Goal: Information Seeking & Learning: Compare options

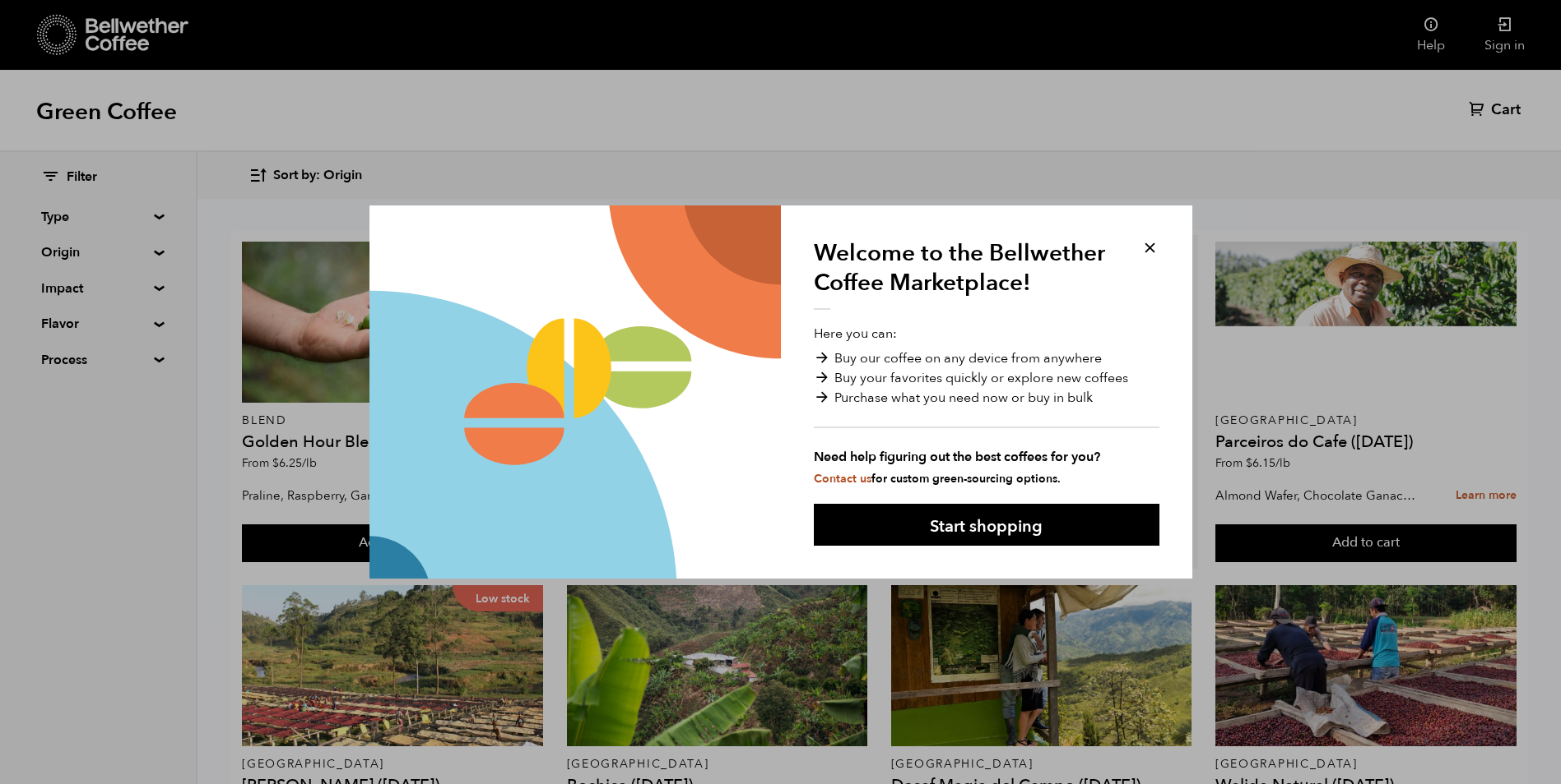
drag, startPoint x: 1150, startPoint y: 246, endPoint x: 915, endPoint y: 404, distance: 283.2
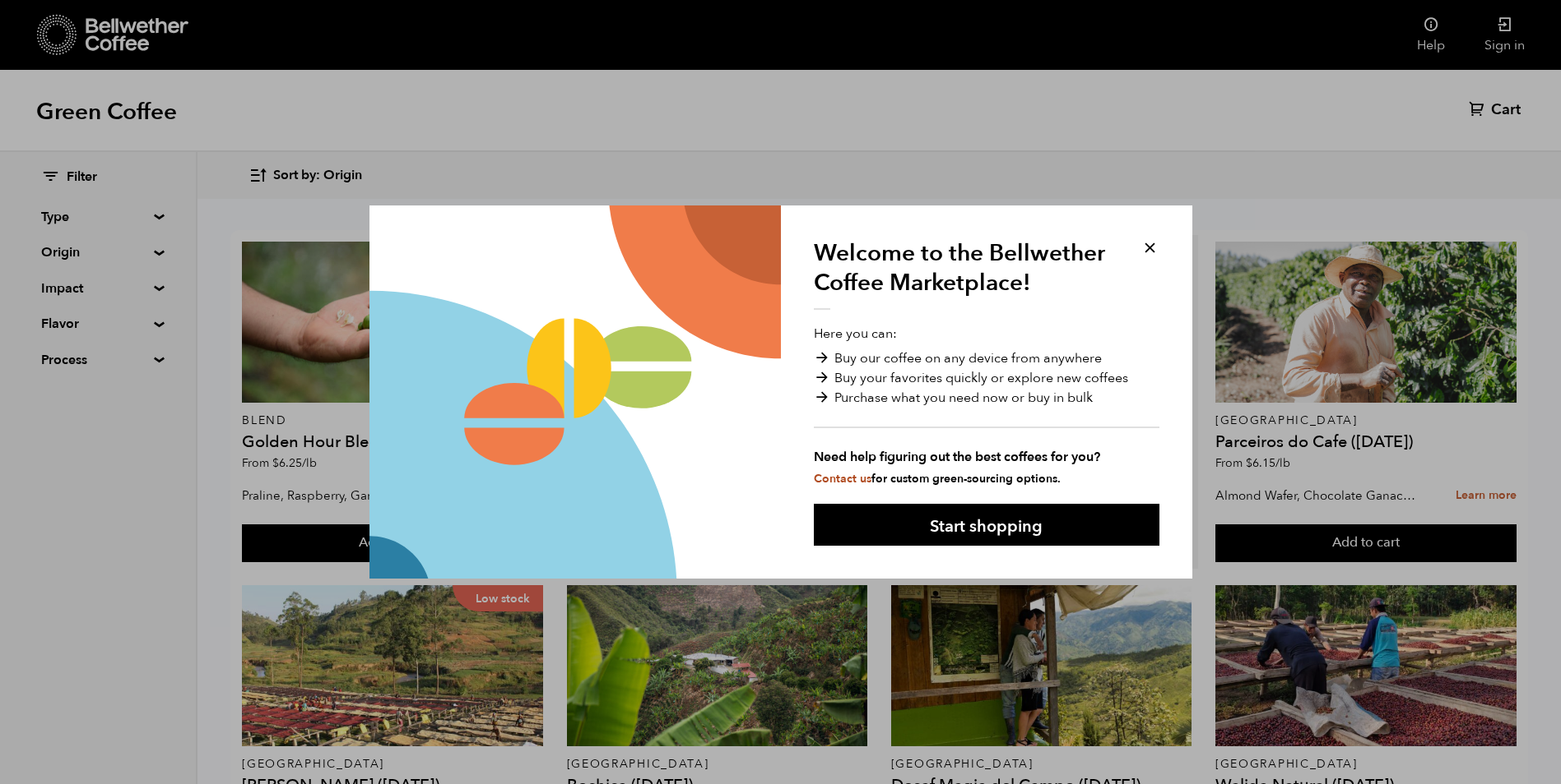
click at [1150, 246] on button at bounding box center [1150, 248] width 19 height 19
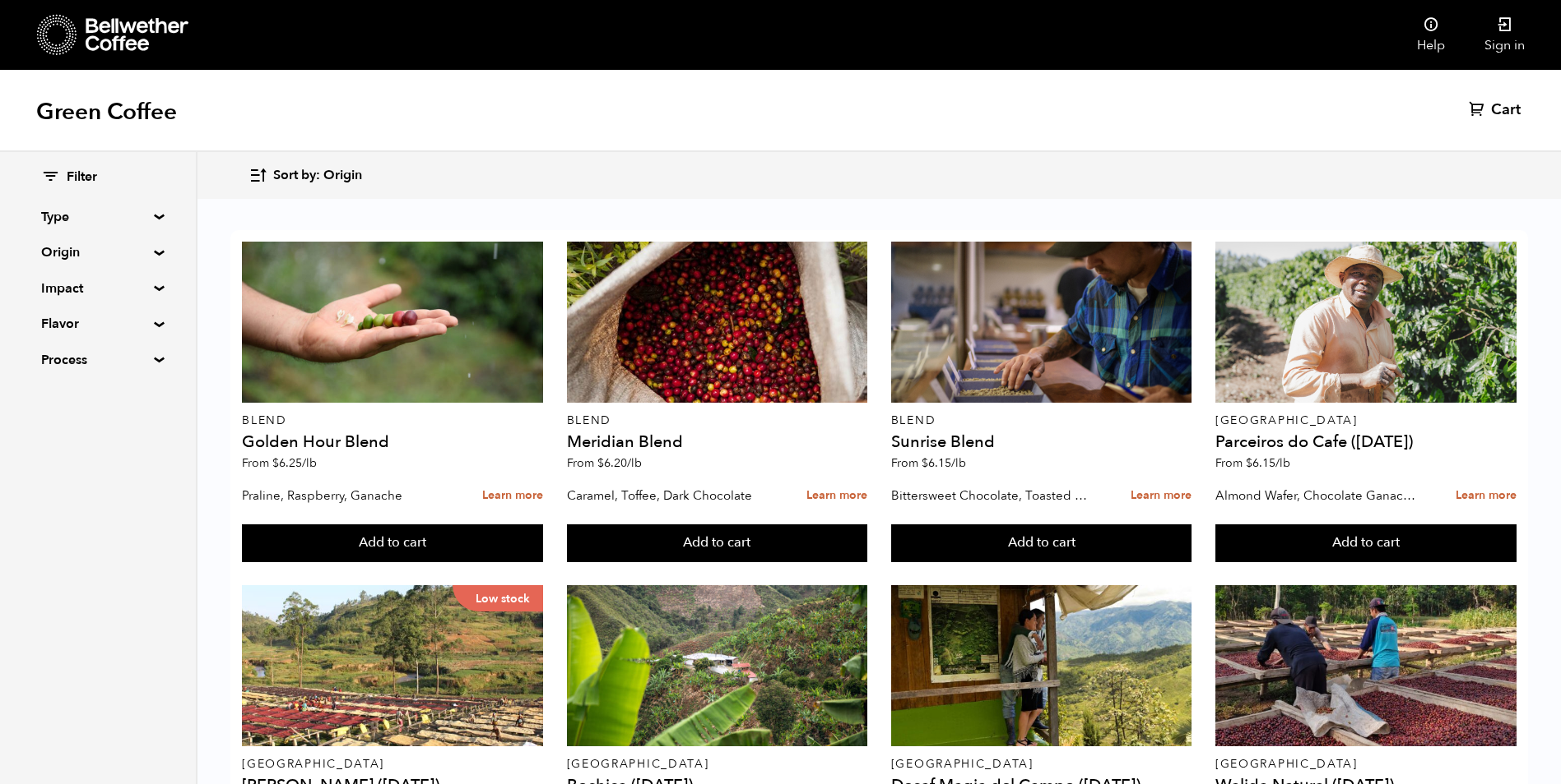
scroll to position [987, 0]
drag, startPoint x: 410, startPoint y: 481, endPoint x: 243, endPoint y: 491, distance: 167.3
drag, startPoint x: 243, startPoint y: 491, endPoint x: 349, endPoint y: 477, distance: 106.9
copy h4 "[PERSON_NAME] ([DATE])"
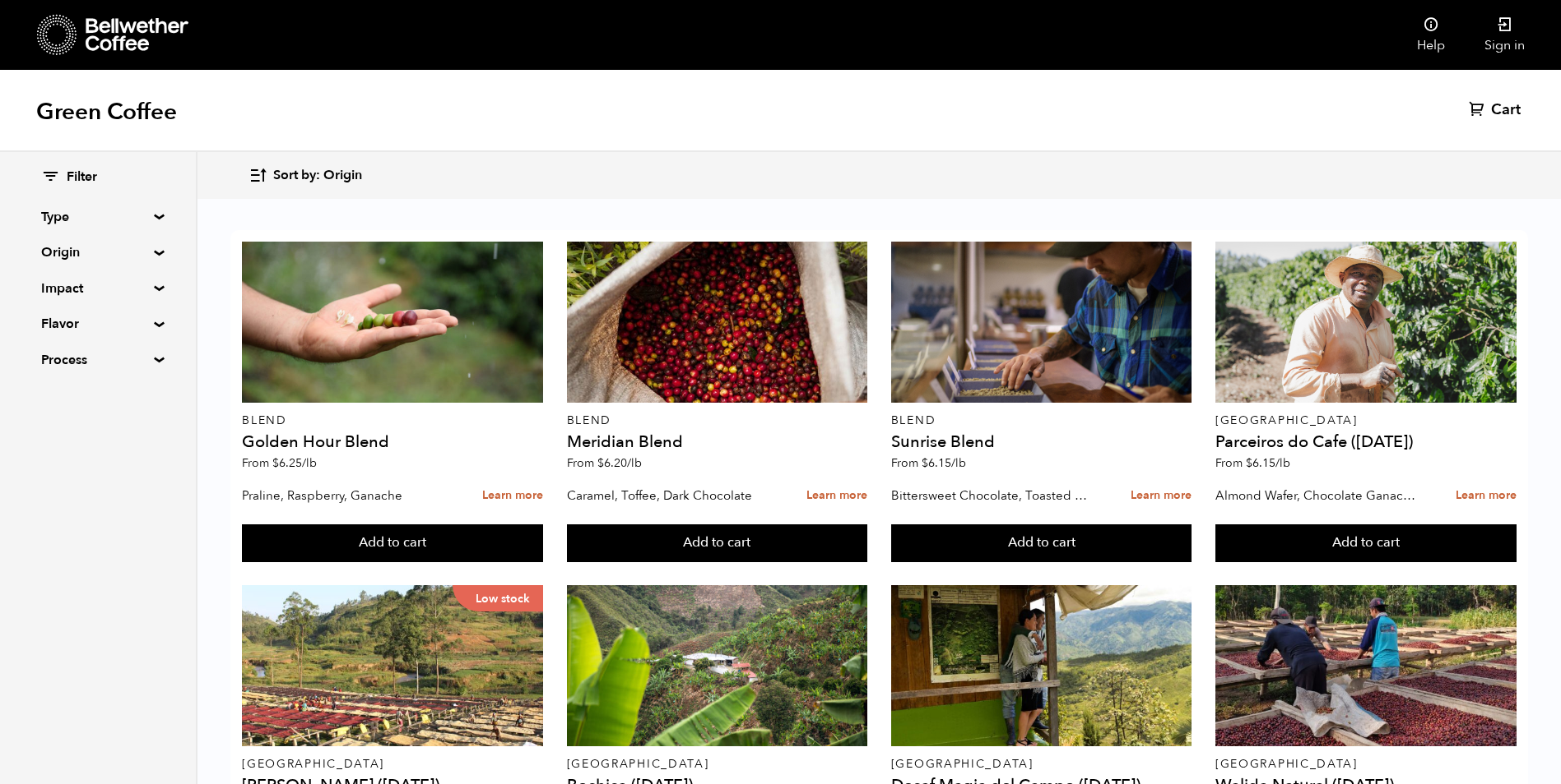
copy h4 "[PERSON_NAME] ([DATE])"
drag, startPoint x: 1326, startPoint y: 457, endPoint x: 1207, endPoint y: 458, distance: 119.0
click at [1208, 579] on article "East Java Walida Natural (JAN 25) From $ 6.45 /lb Amarena Cherry, Dark Chocolat…" at bounding box center [1365, 746] width 314 height 334
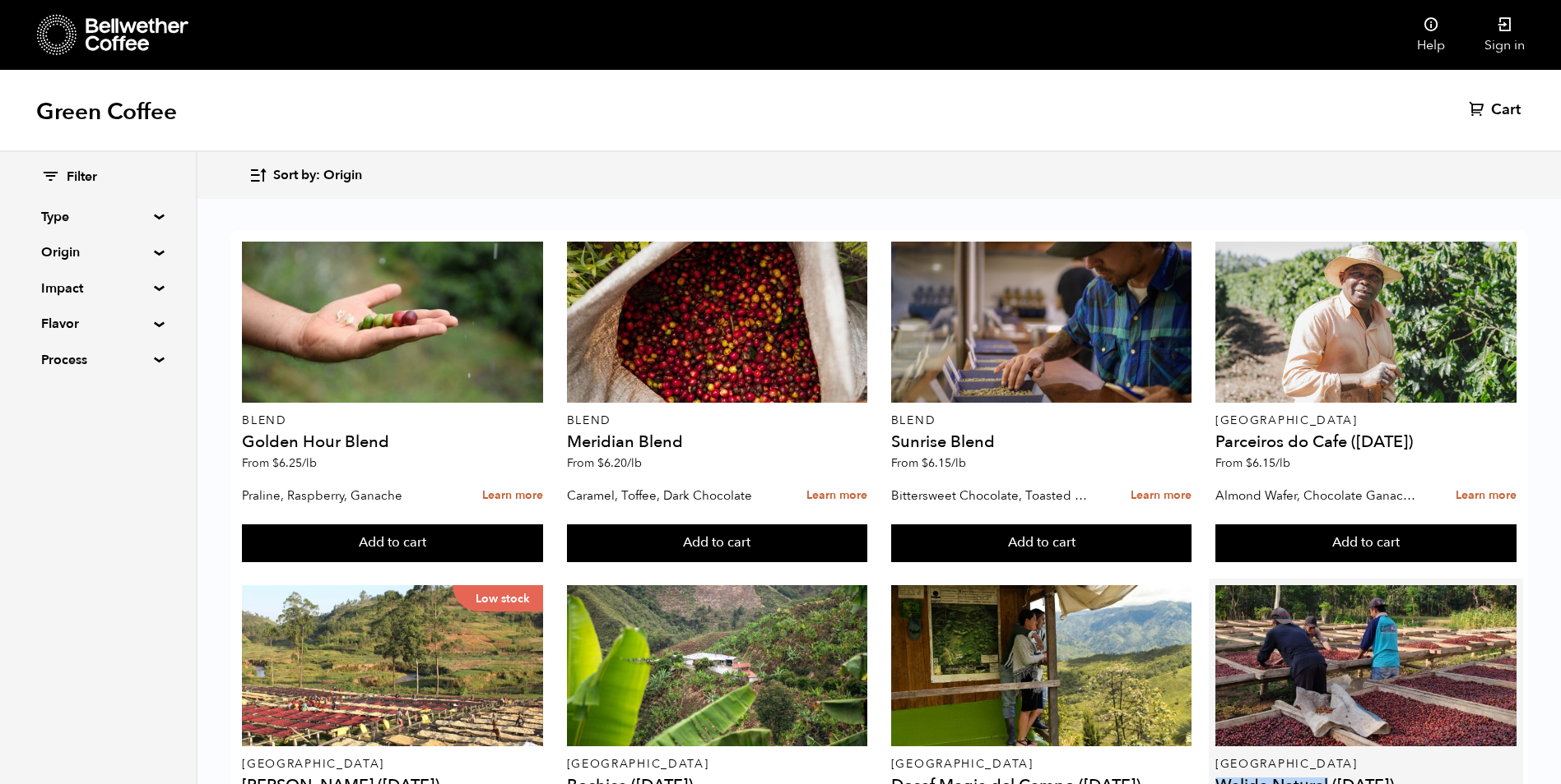
copy h4 "Walida Natural"
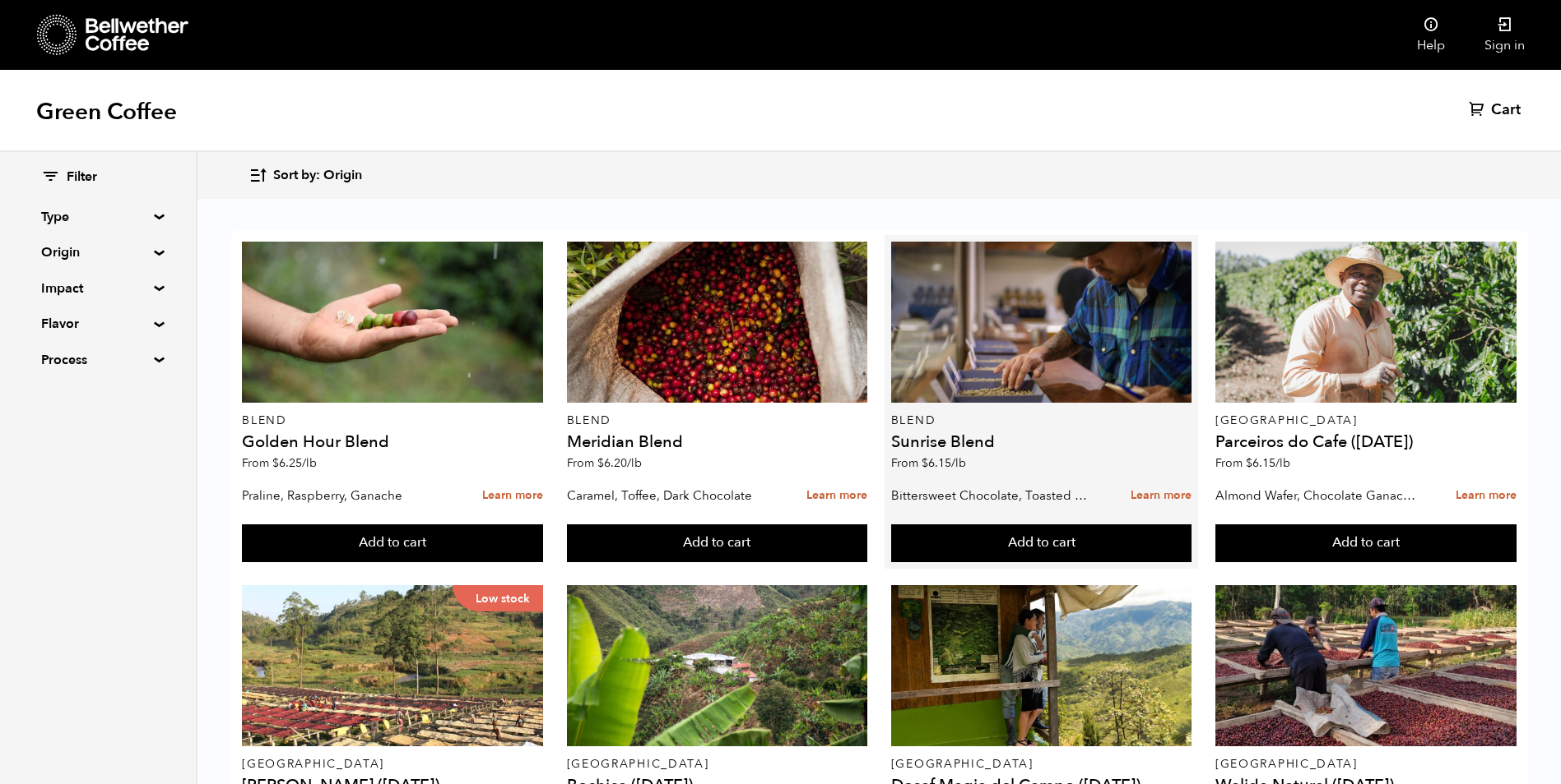
click at [1020, 374] on div "Blend Sunrise Blend From $ 6.15 /lb" at bounding box center [1042, 360] width 301 height 238
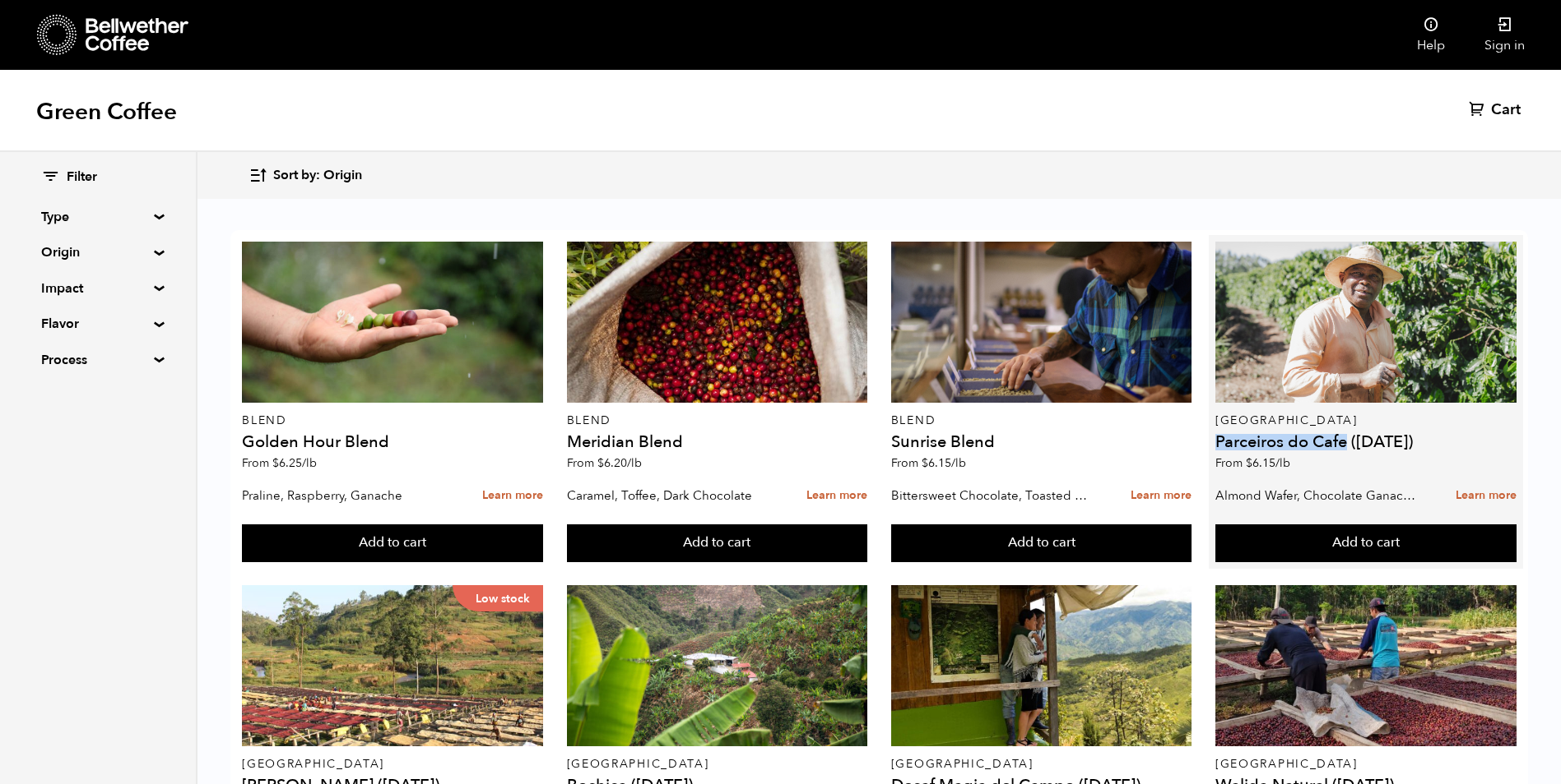
drag, startPoint x: 1346, startPoint y: 360, endPoint x: 1218, endPoint y: 365, distance: 128.1
click at [1218, 434] on h4 "Parceiros do Cafe (APR 25)" at bounding box center [1366, 442] width 301 height 17
copy h4 "Parceiros do Cafe"
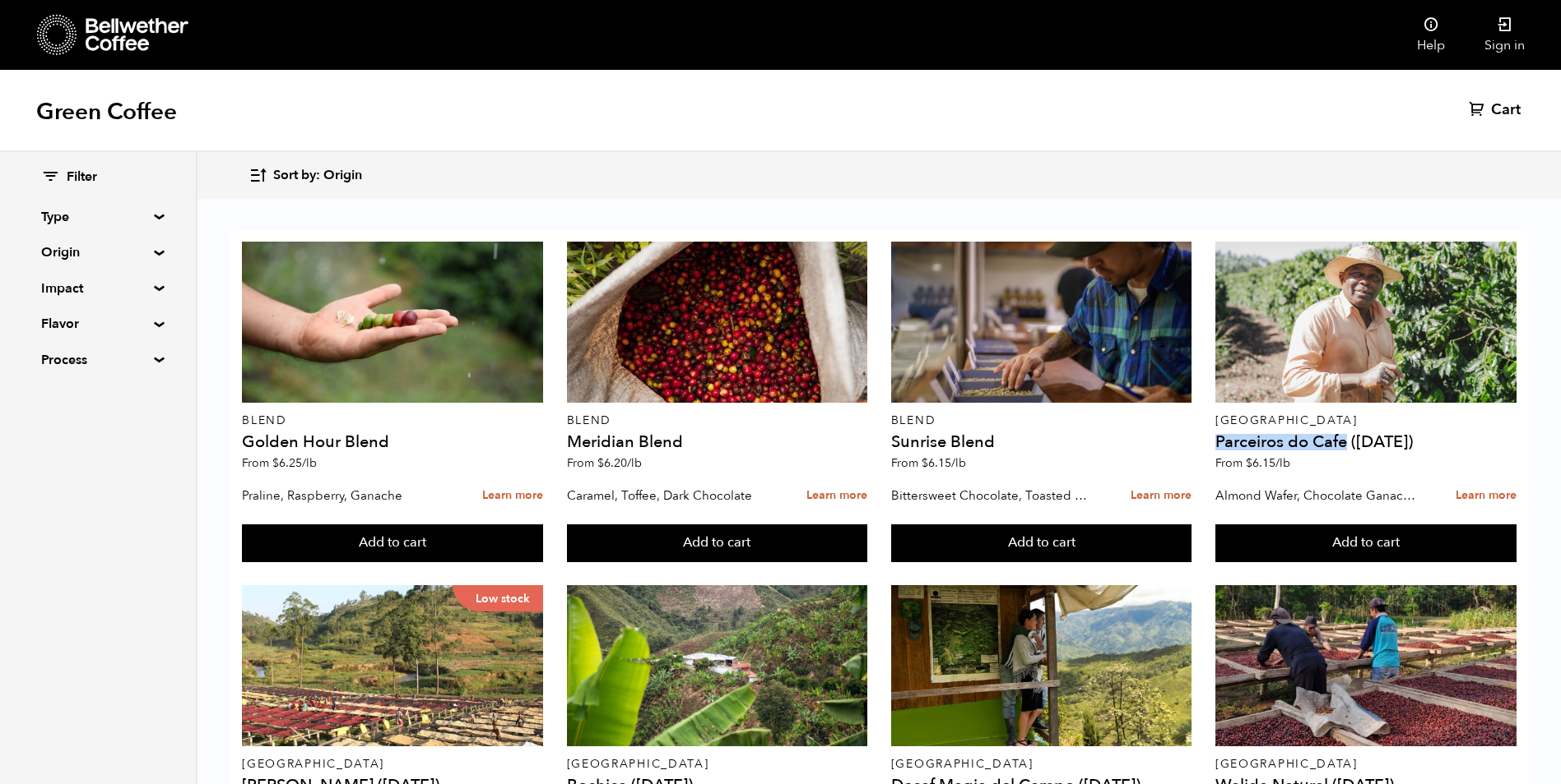
scroll to position [740, 0]
drag, startPoint x: 1055, startPoint y: 396, endPoint x: 1000, endPoint y: 388, distance: 55.6
drag, startPoint x: 1000, startPoint y: 388, endPoint x: 1061, endPoint y: 404, distance: 63.1
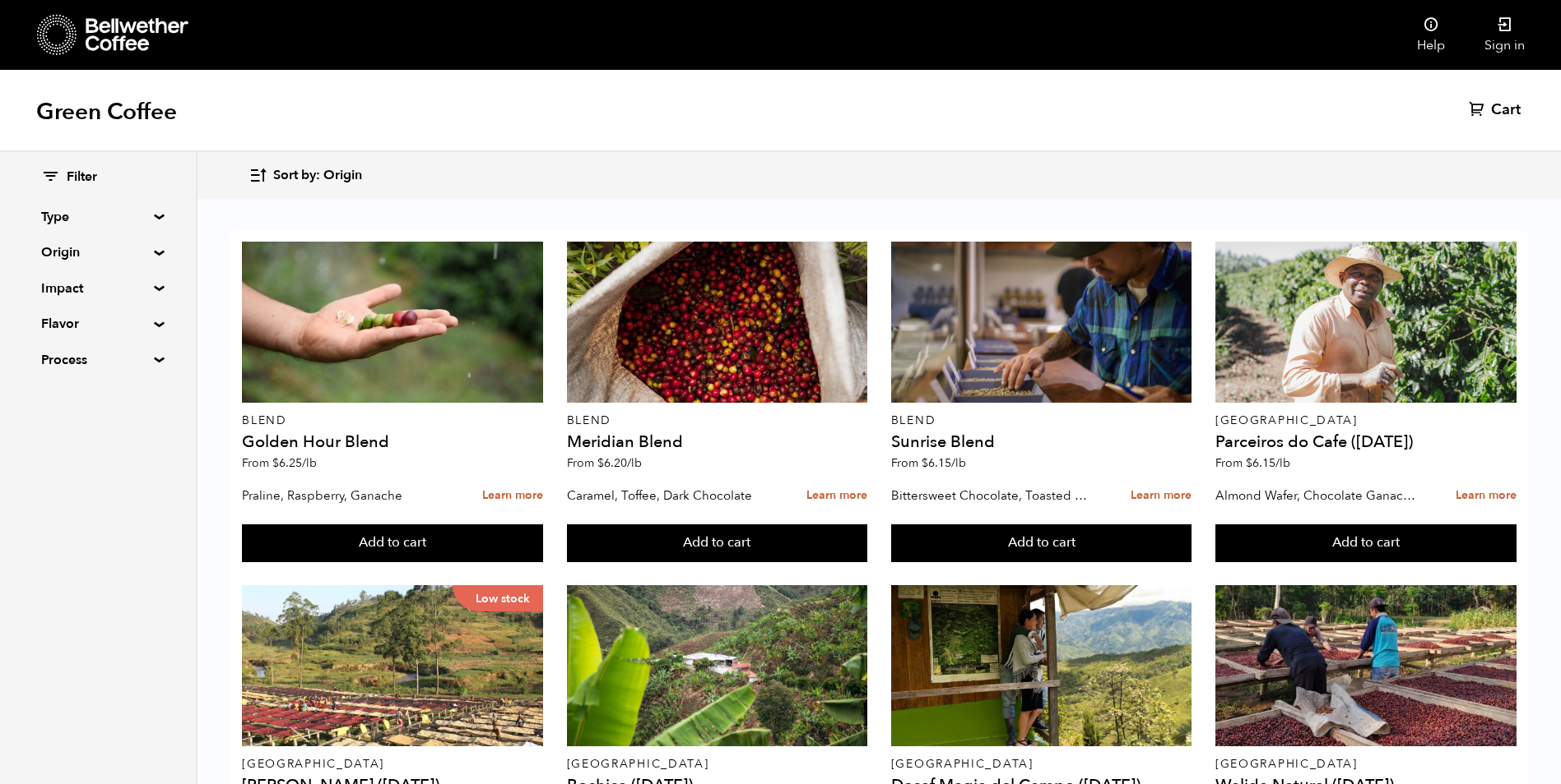
scroll to position [795, 0]
drag, startPoint x: 412, startPoint y: 337, endPoint x: 241, endPoint y: 325, distance: 171.4
drag, startPoint x: 241, startPoint y: 325, endPoint x: 258, endPoint y: 331, distance: 18.0
copy h4 "Limmu Kossa Washed"
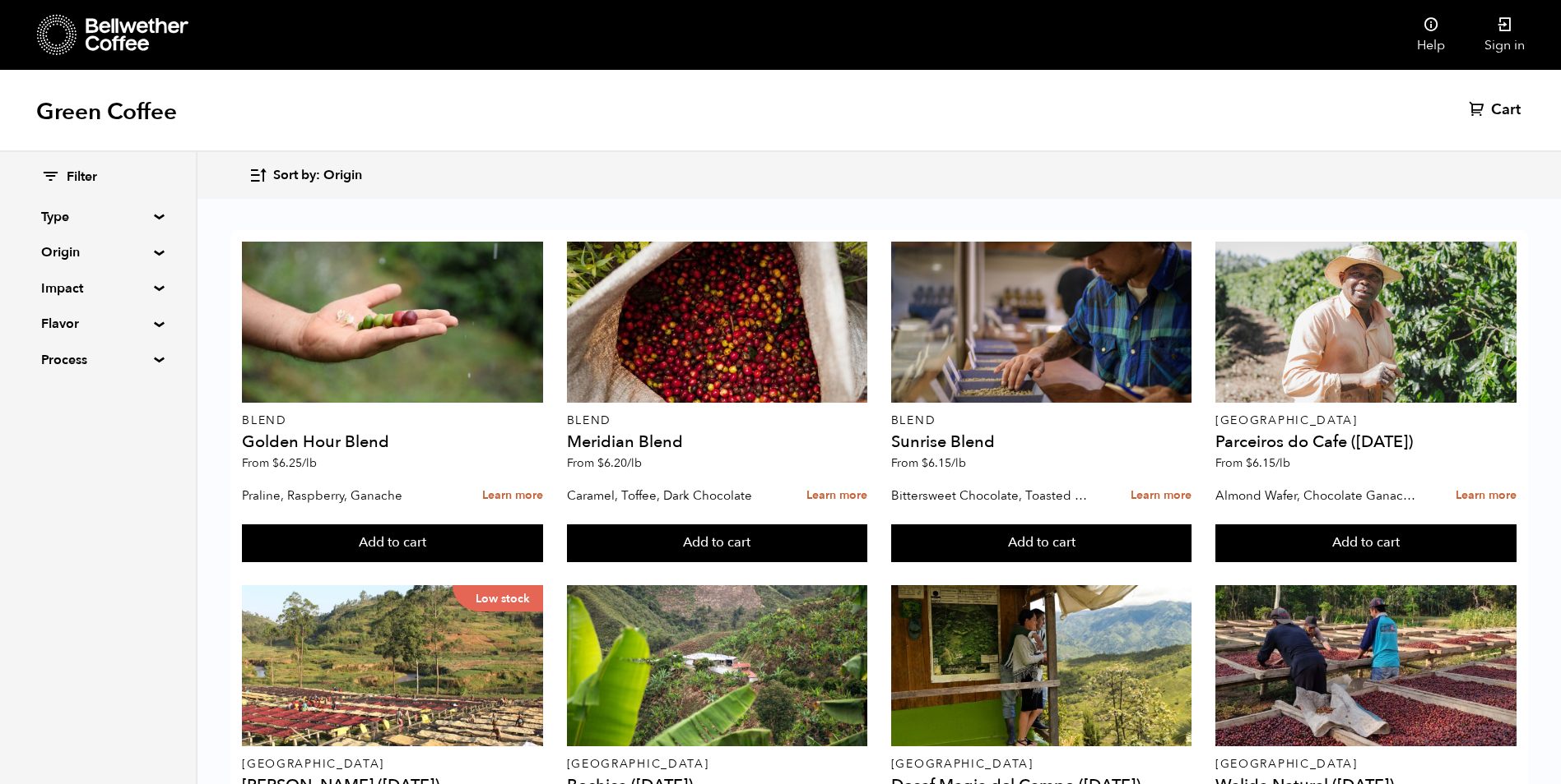
copy h4 "Limmu Kossa Washed"
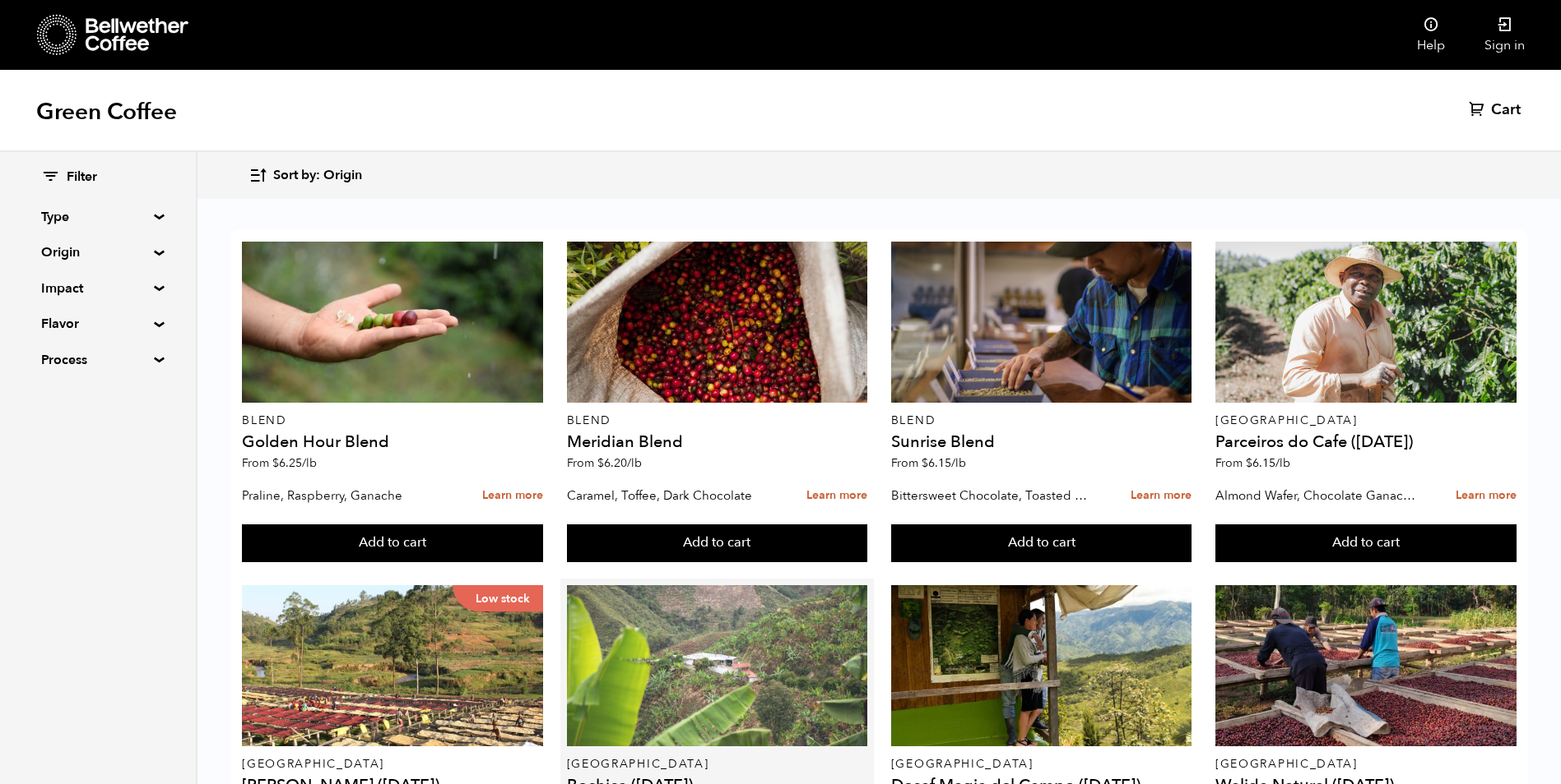
scroll to position [0, 0]
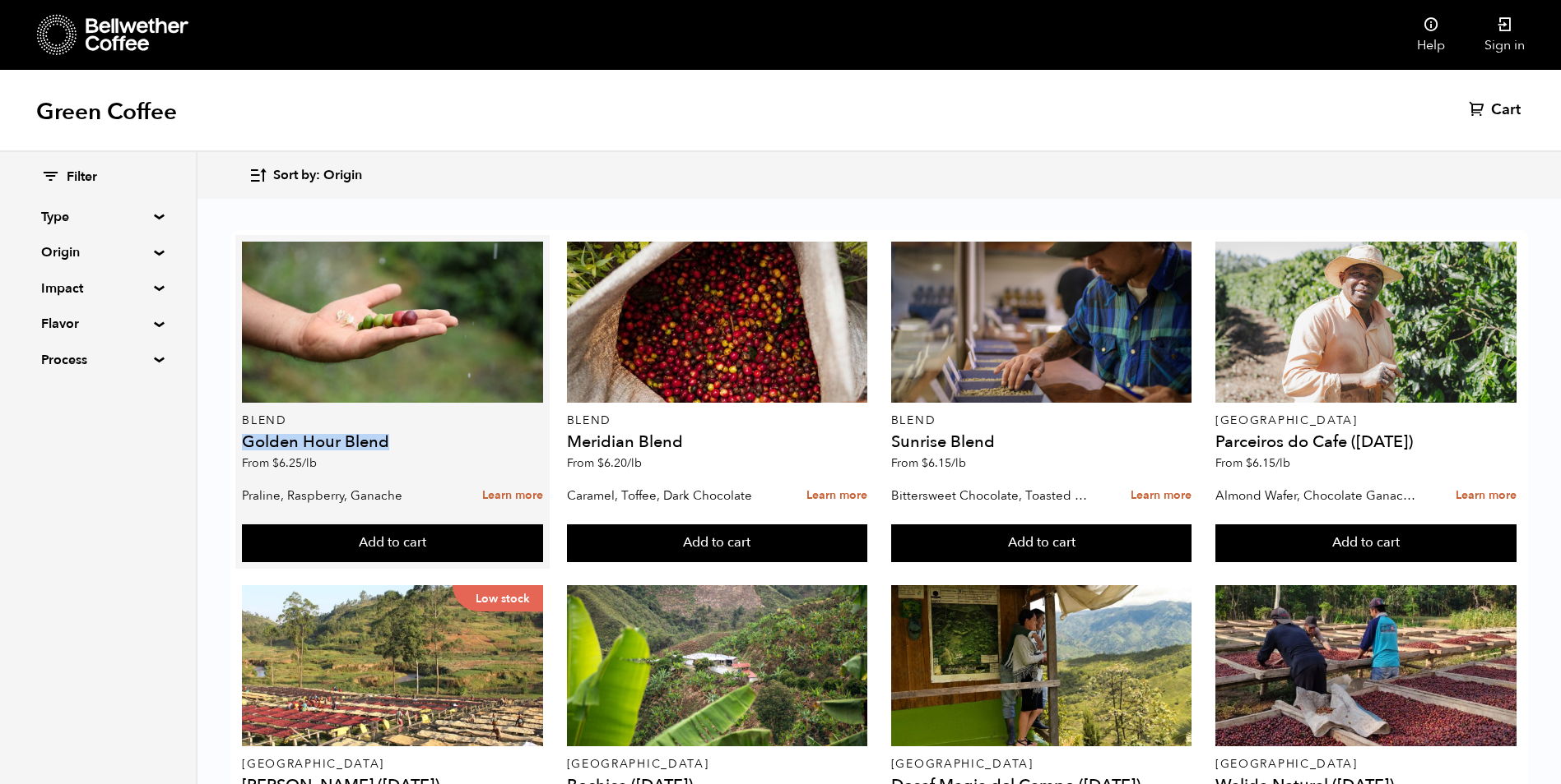
drag, startPoint x: 390, startPoint y: 439, endPoint x: 249, endPoint y: 445, distance: 141.1
click at [249, 445] on h4 "Golden Hour Blend" at bounding box center [392, 442] width 301 height 17
copy h4 "Golden Hour Blend"
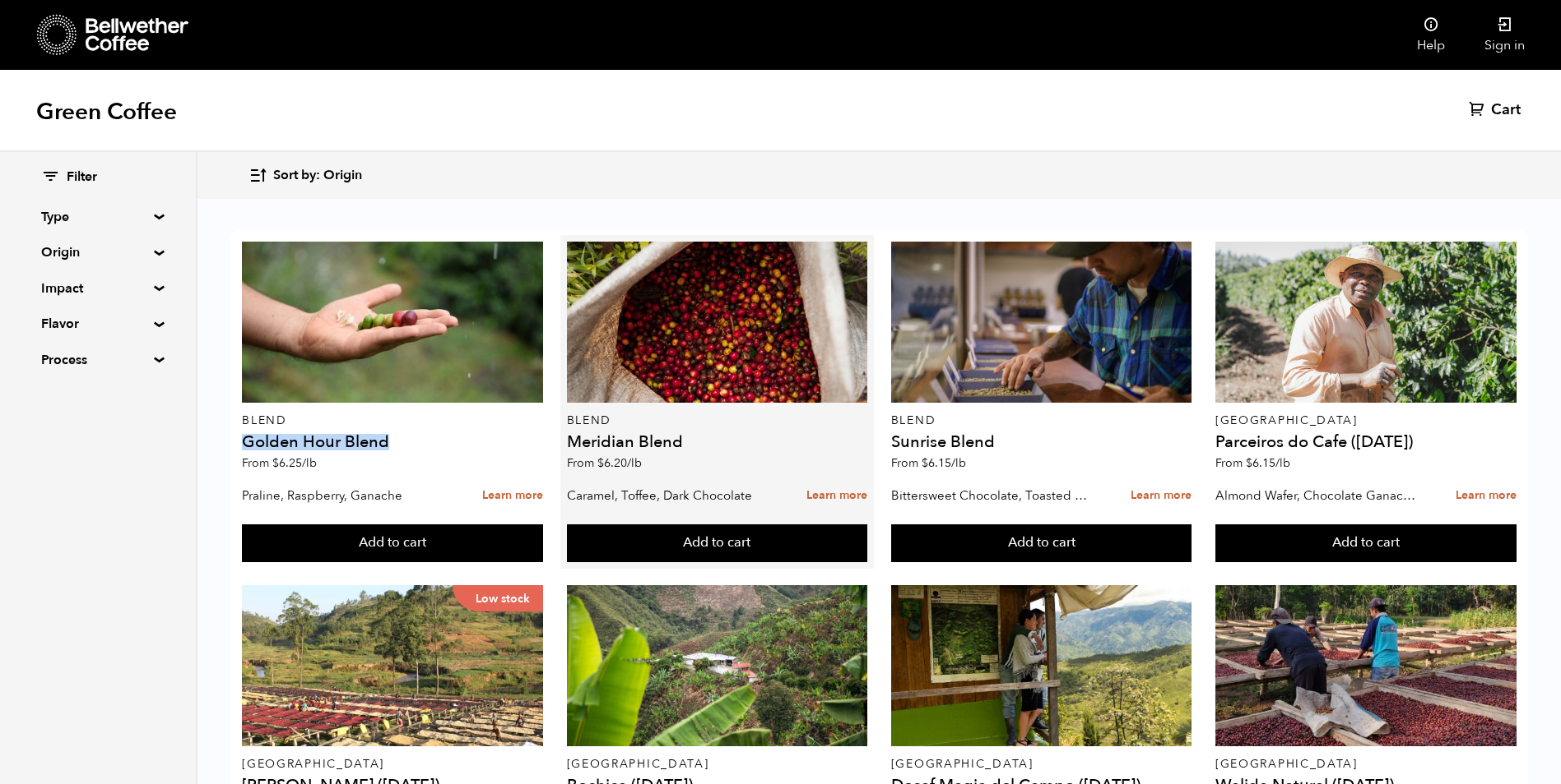
click at [686, 446] on h4 "Meridian Blend" at bounding box center [717, 442] width 301 height 17
drag, startPoint x: 686, startPoint y: 446, endPoint x: 567, endPoint y: 440, distance: 119.2
click at [567, 440] on h4 "Meridian Blend" at bounding box center [717, 442] width 301 height 17
copy div "Meridian Blend"
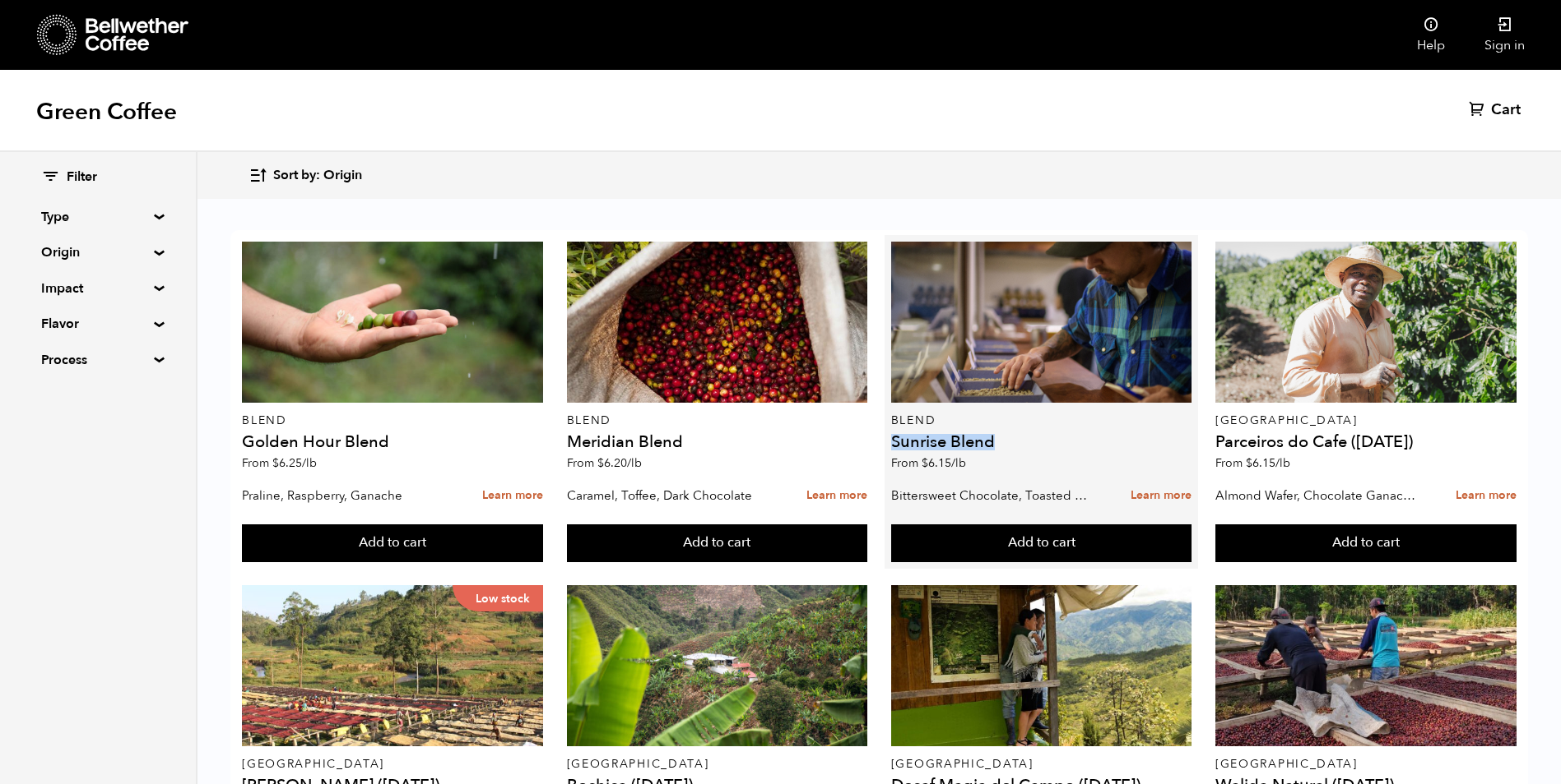
drag, startPoint x: 1004, startPoint y: 440, endPoint x: 893, endPoint y: 430, distance: 111.4
click at [893, 430] on div "Blend Sunrise Blend From $ 6.15 /lb" at bounding box center [1042, 360] width 301 height 238
drag, startPoint x: 893, startPoint y: 430, endPoint x: 904, endPoint y: 439, distance: 14.2
copy h4 "Sunrise Blend"
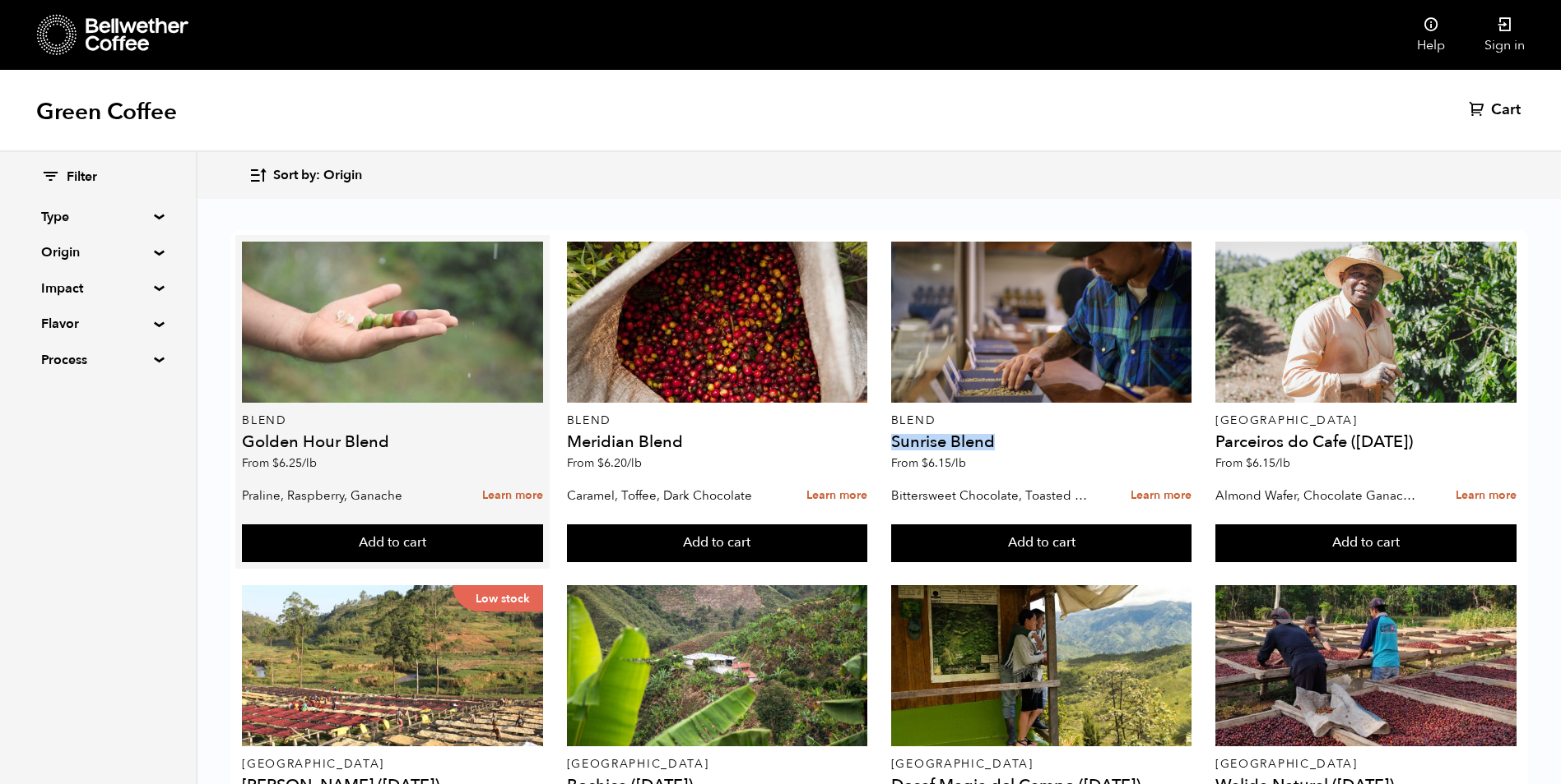
click at [483, 348] on div at bounding box center [392, 322] width 301 height 161
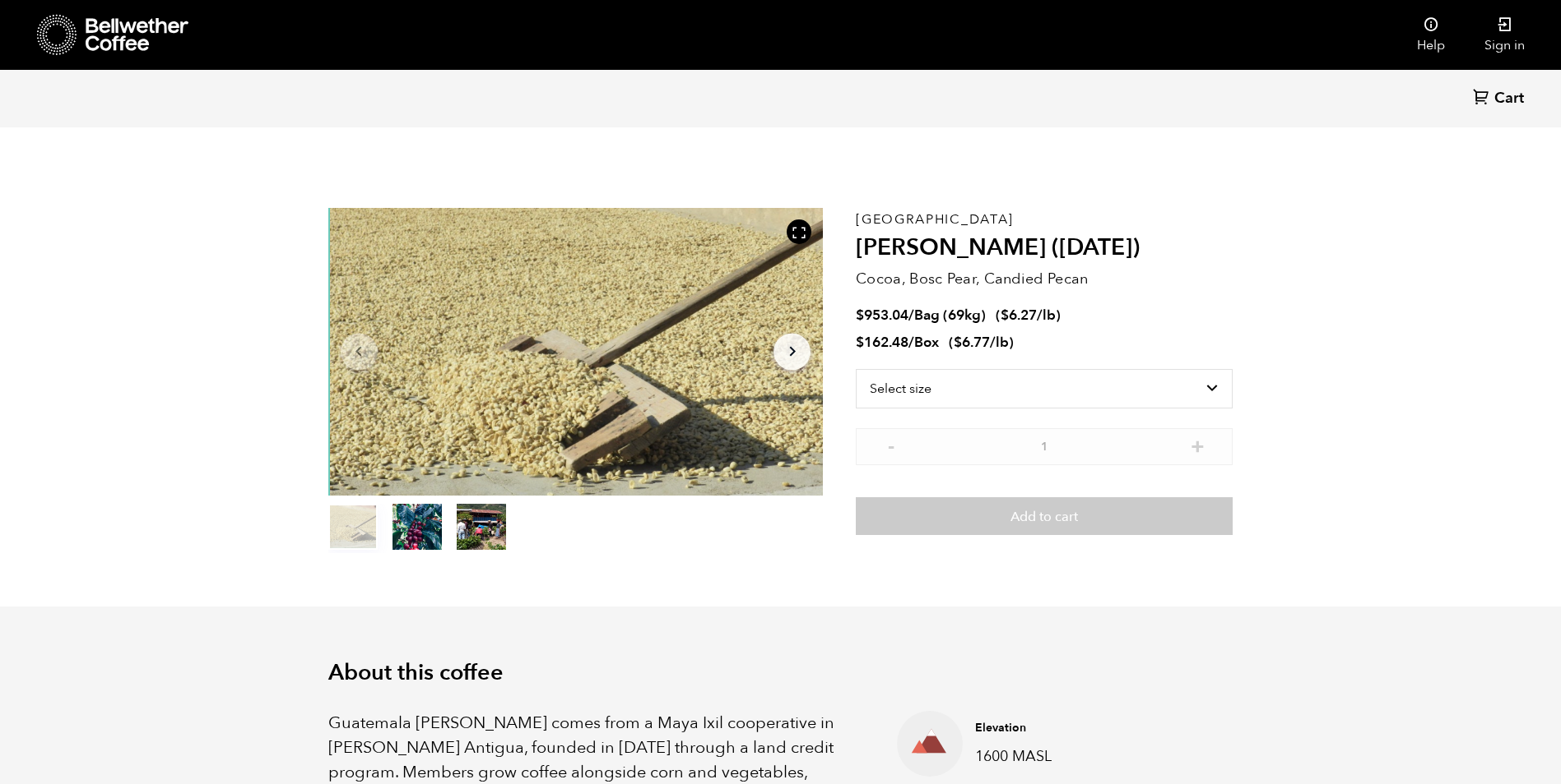
scroll to position [716, 876]
click at [1121, 387] on select "Select size Bag (69kg) (152 lbs) Box (24 lbs)" at bounding box center [1044, 388] width 376 height 39
click at [1237, 294] on section "Item 1 of 3 Arrow Left Arrow Right item 0 item 1 item 2 Item 1 of 3 Guatemala F…" at bounding box center [781, 381] width 988 height 452
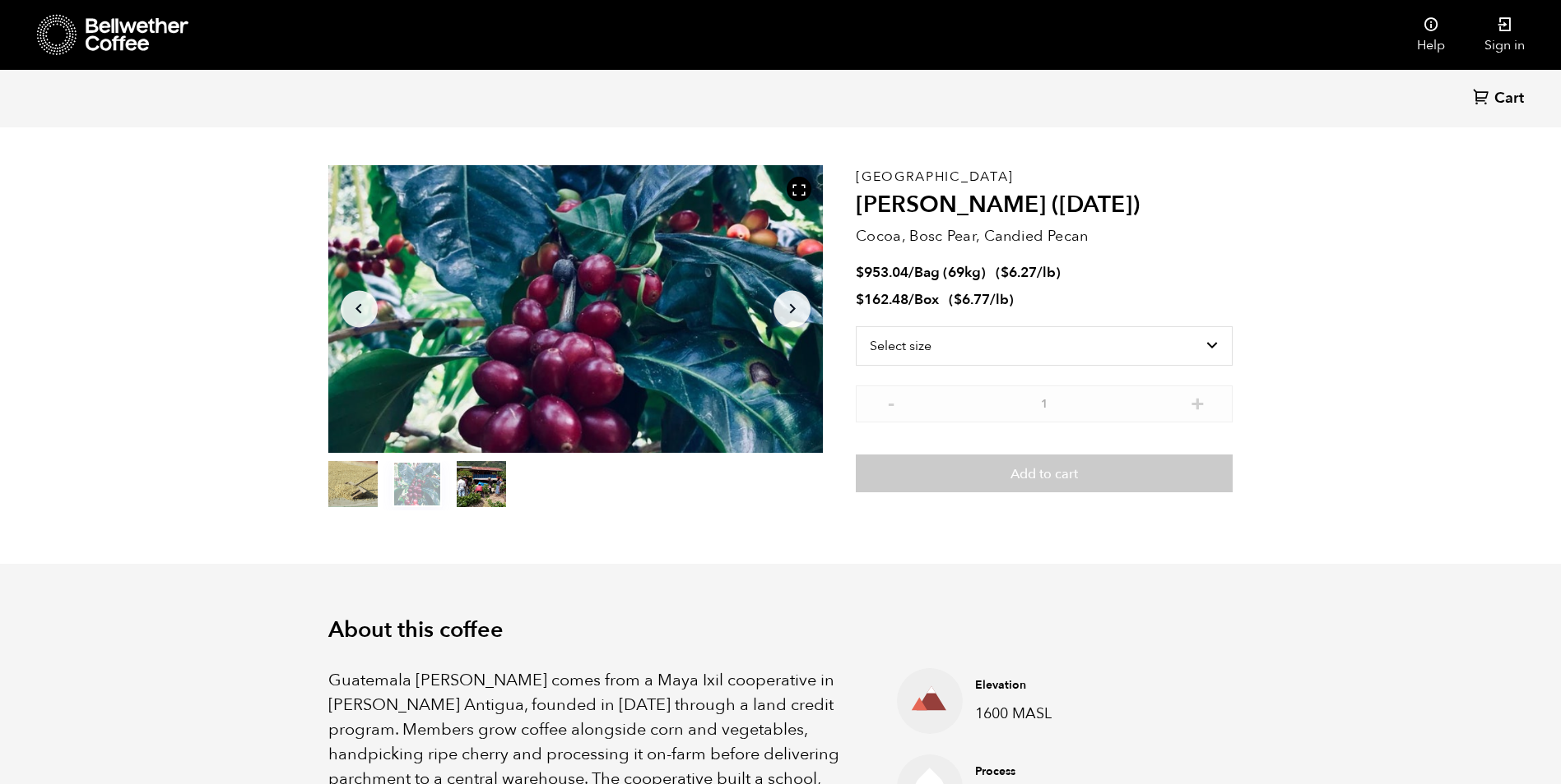
scroll to position [82, 0]
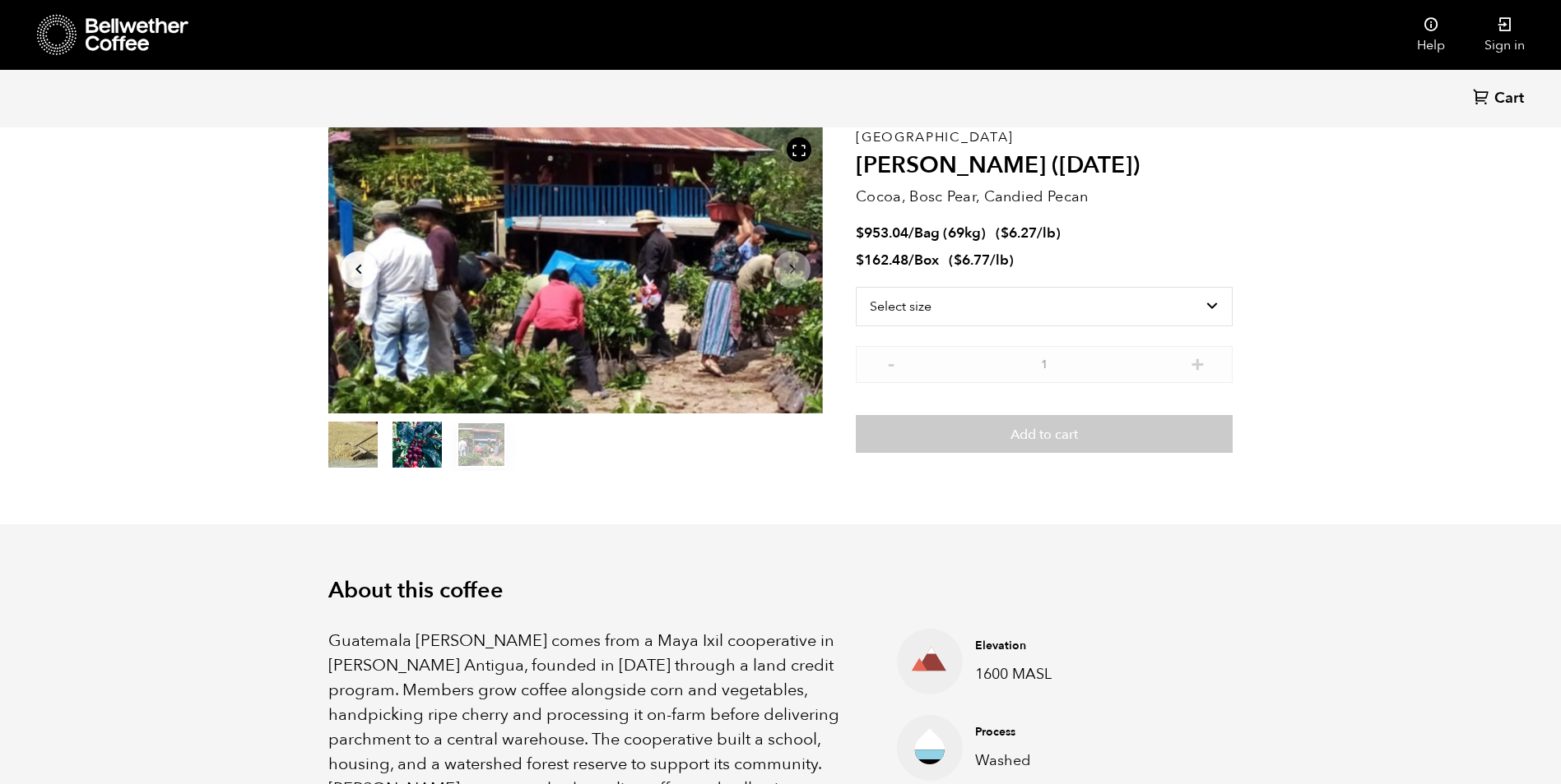
click at [792, 689] on p "Guatemala Flor de Maiz comes from a Maya Ixil cooperative in Villa Hortensia An…" at bounding box center [592, 740] width 528 height 222
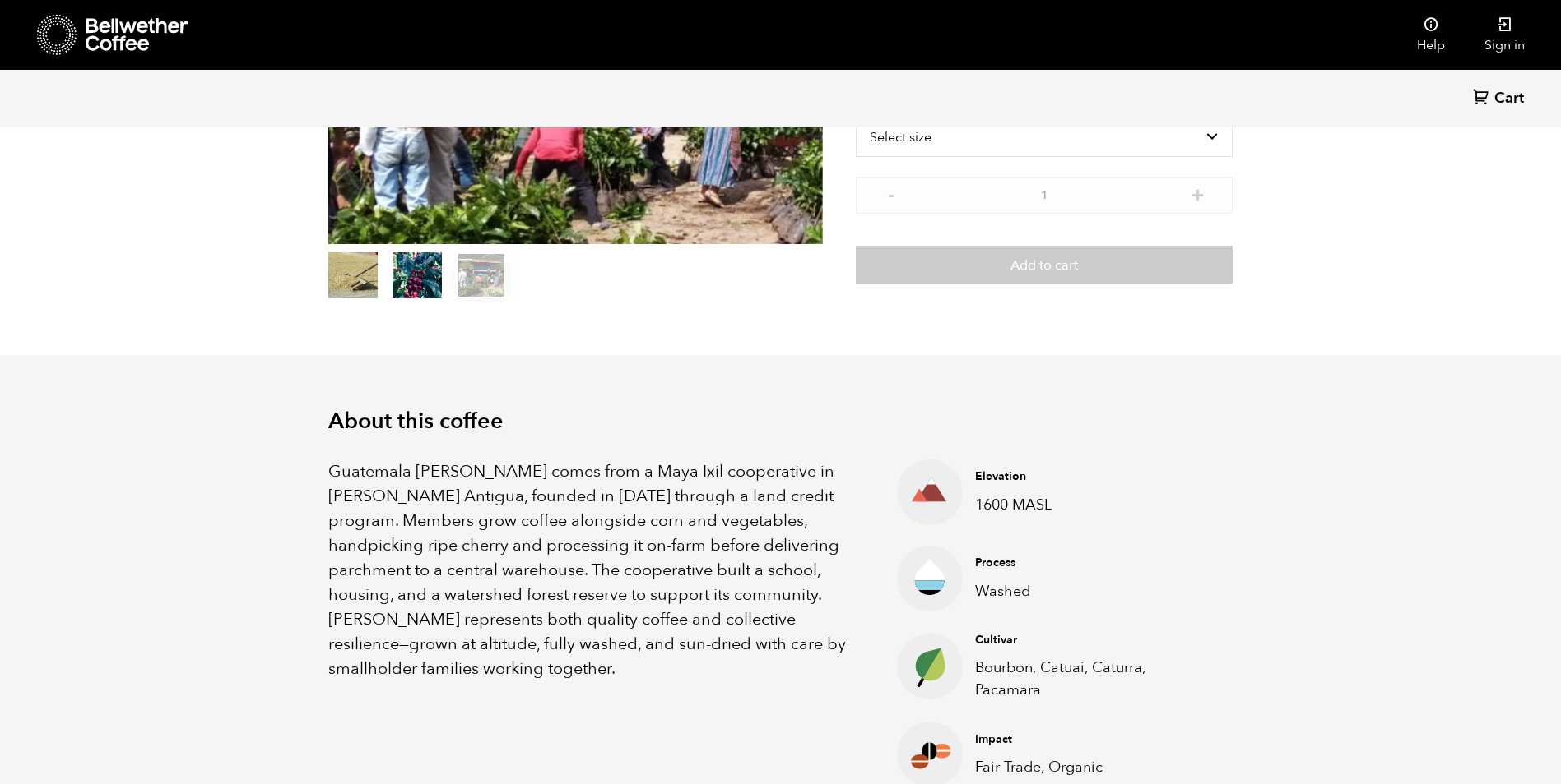
scroll to position [0, 0]
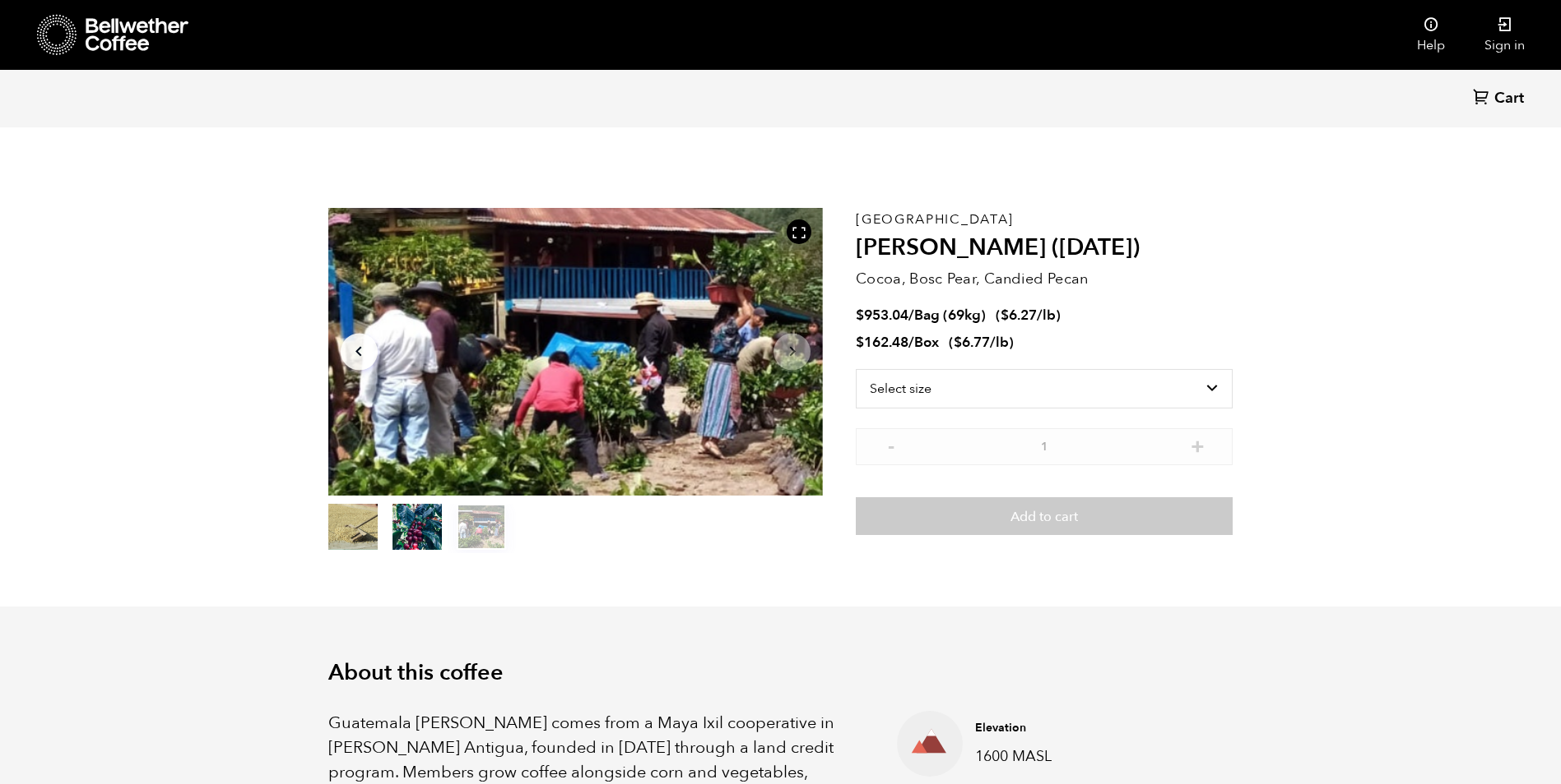
click at [476, 532] on button "item 2" at bounding box center [482, 530] width 49 height 46
click at [344, 518] on button "item 0" at bounding box center [353, 530] width 49 height 46
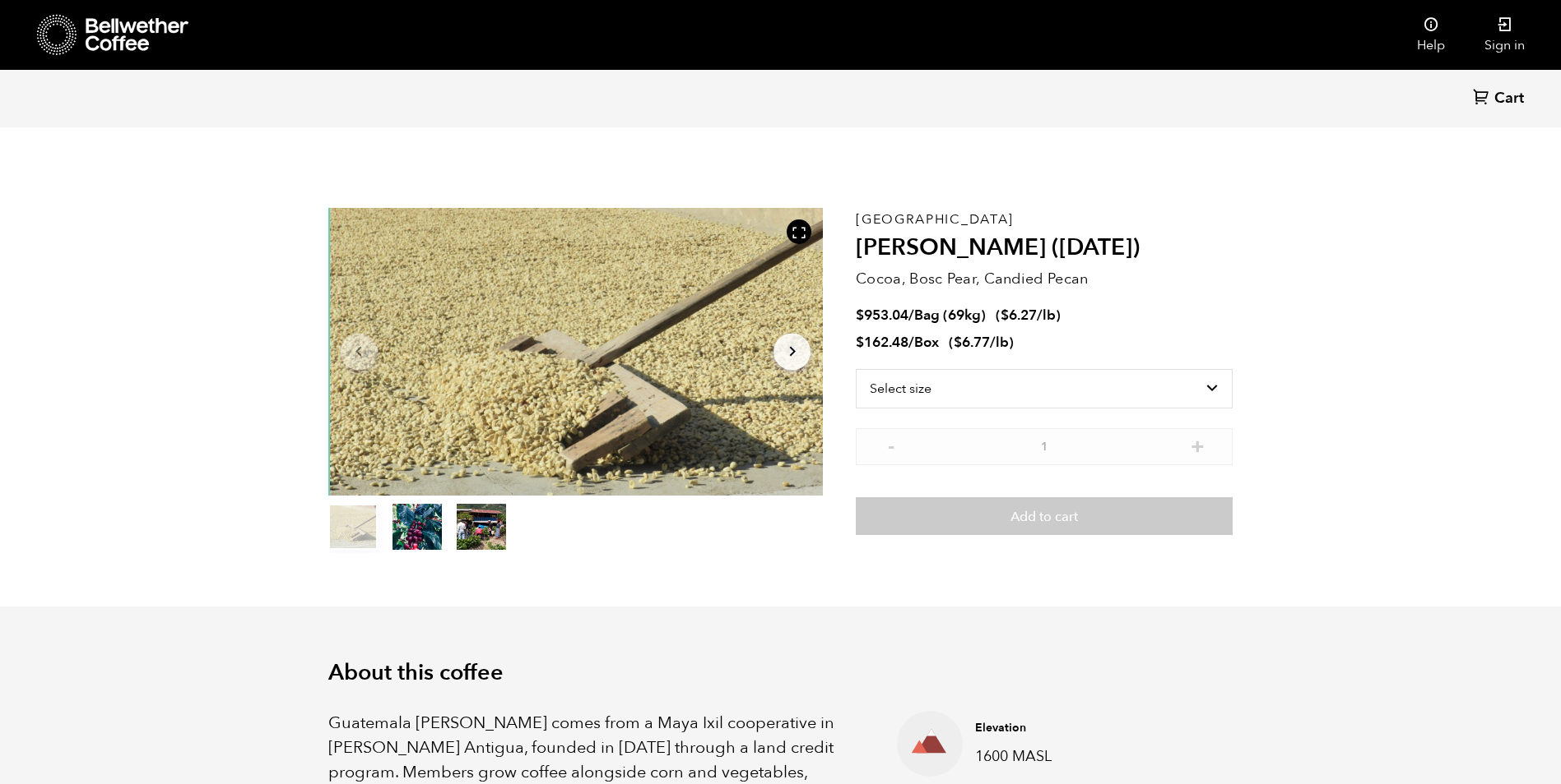
click at [404, 516] on button "item 1" at bounding box center [417, 530] width 49 height 46
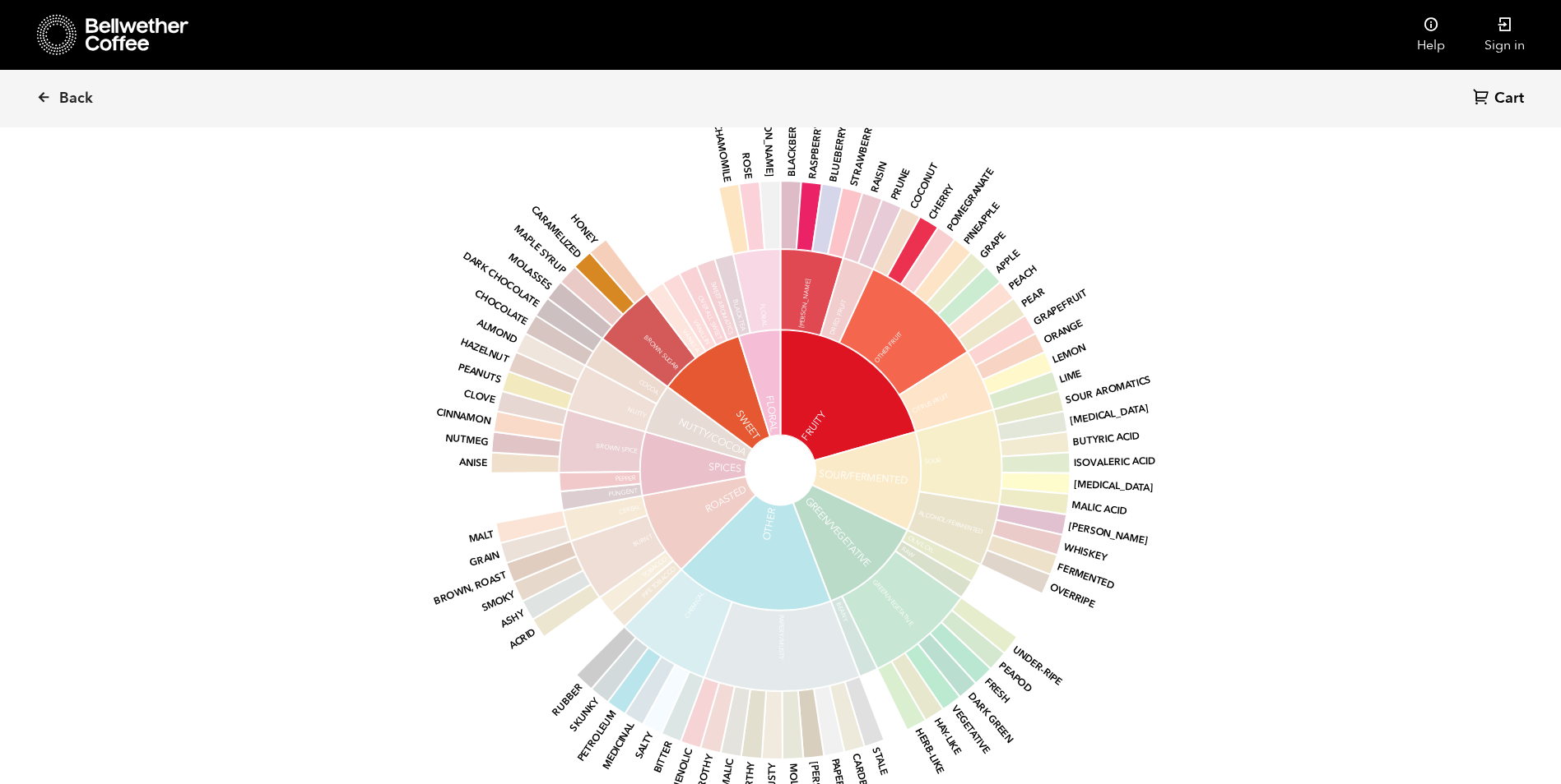
scroll to position [1099, 0]
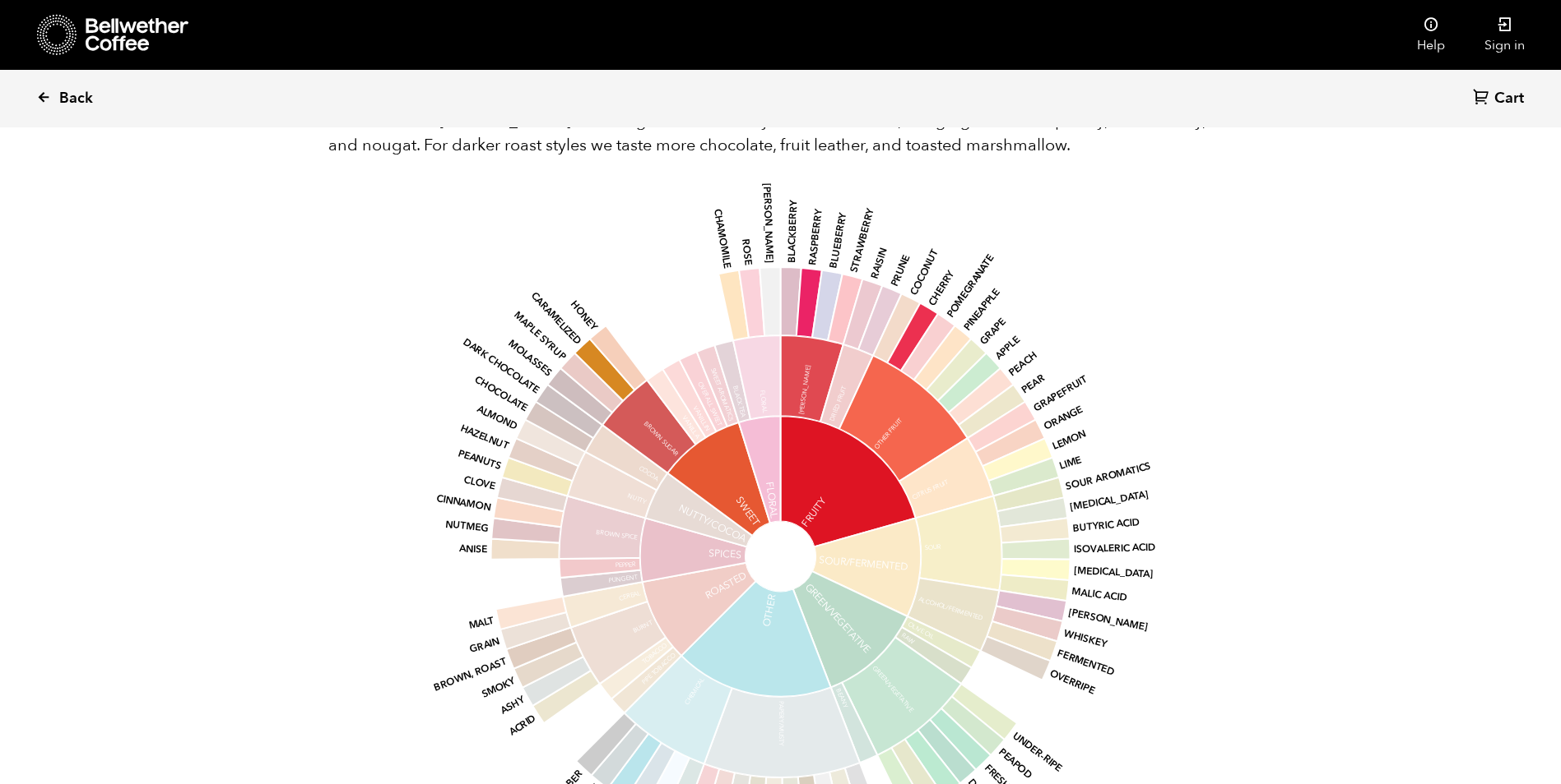
click at [38, 97] on icon at bounding box center [43, 96] width 15 height 15
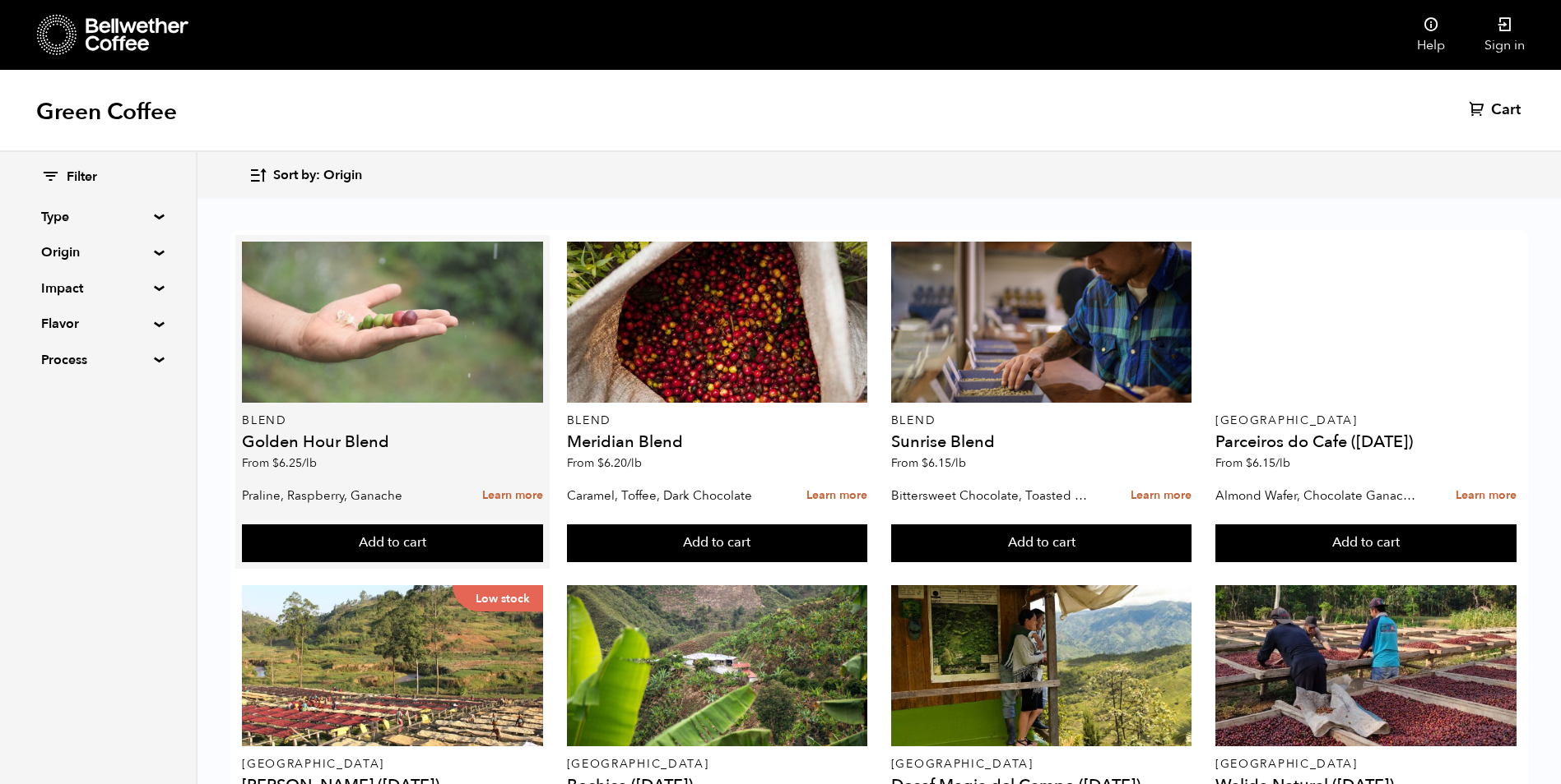
click at [438, 327] on div at bounding box center [392, 322] width 301 height 161
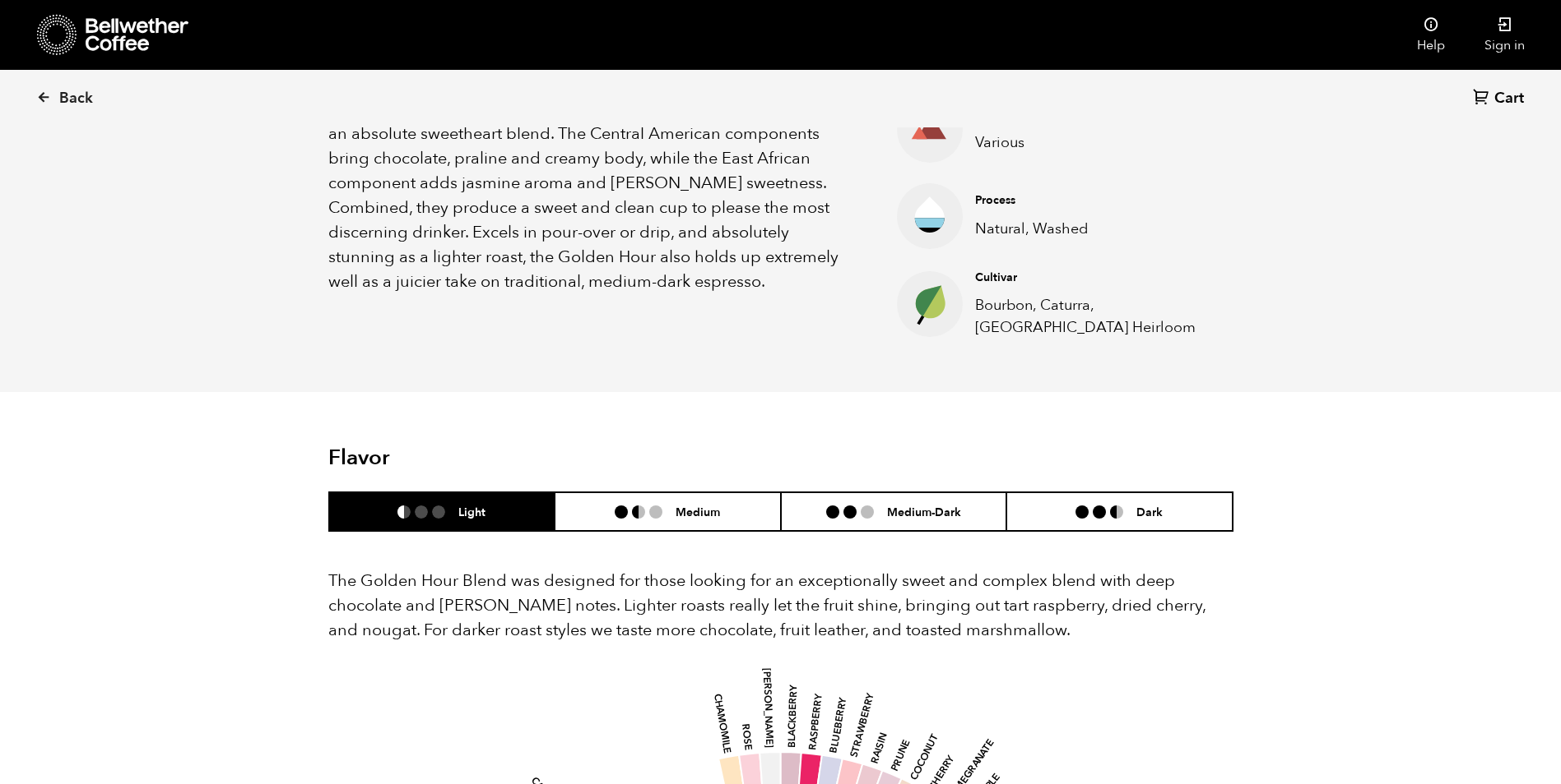
scroll to position [658, 0]
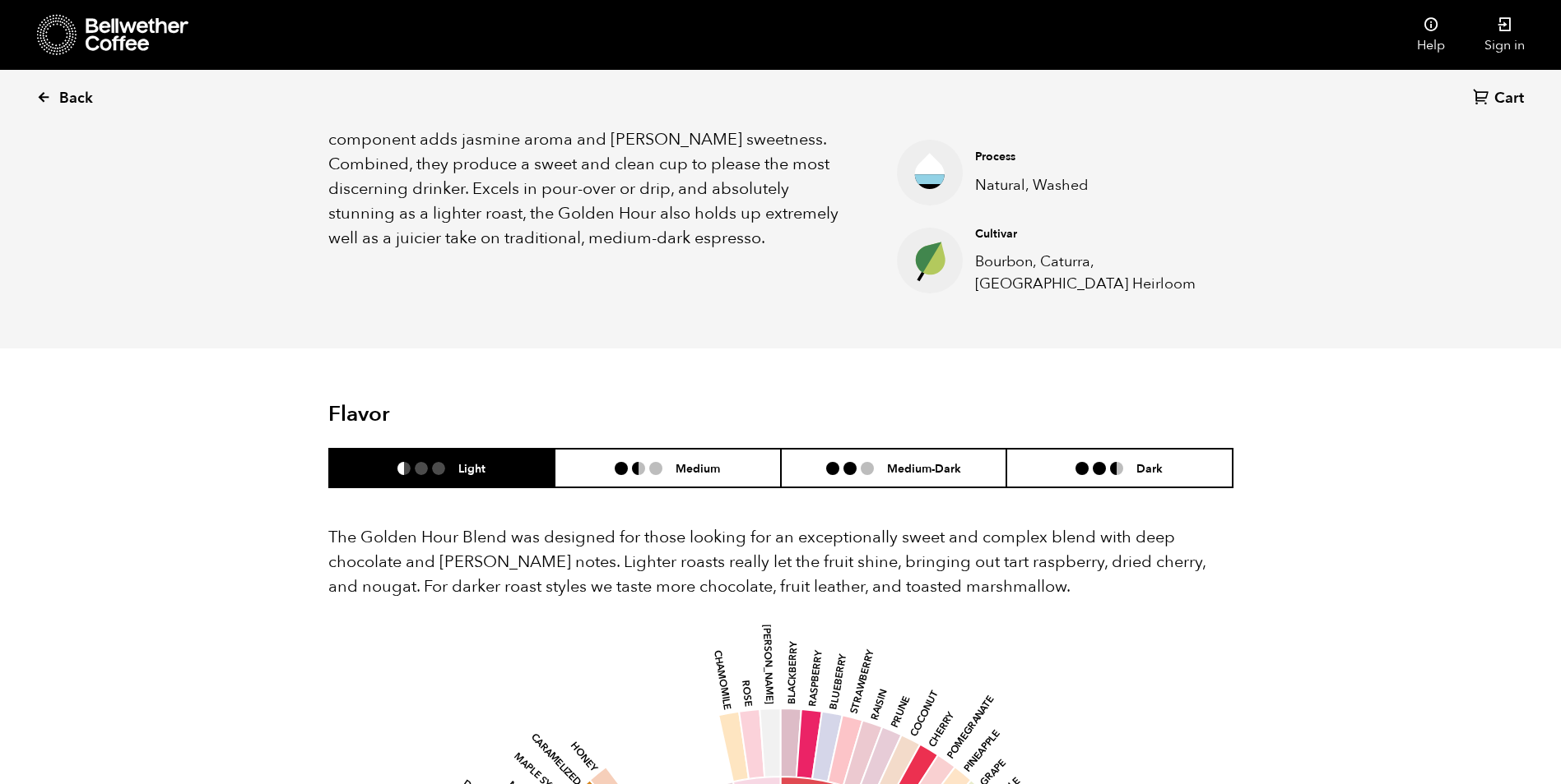
click at [61, 97] on span "Back" at bounding box center [76, 98] width 34 height 20
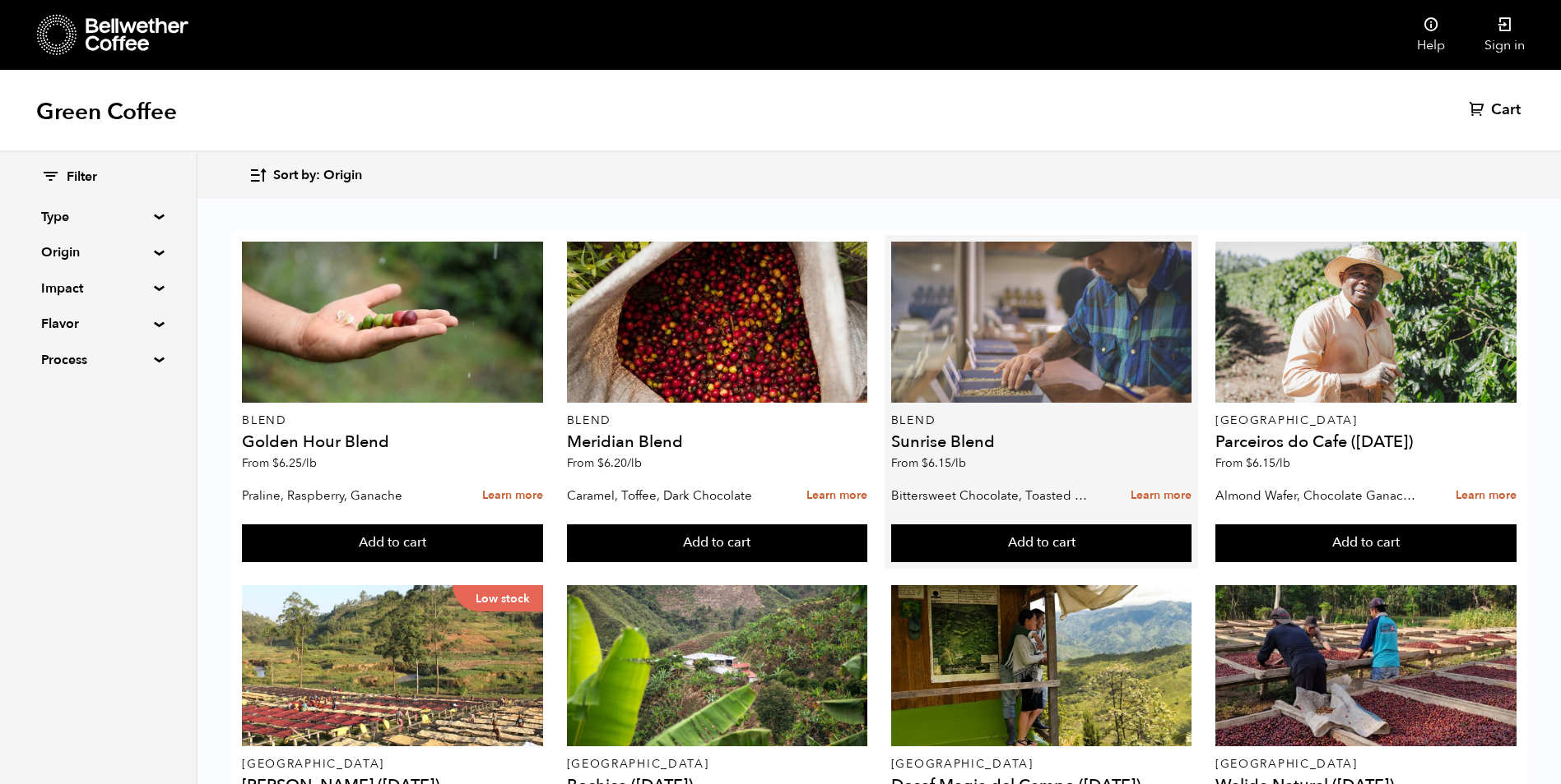
click at [1065, 354] on div at bounding box center [1042, 322] width 301 height 161
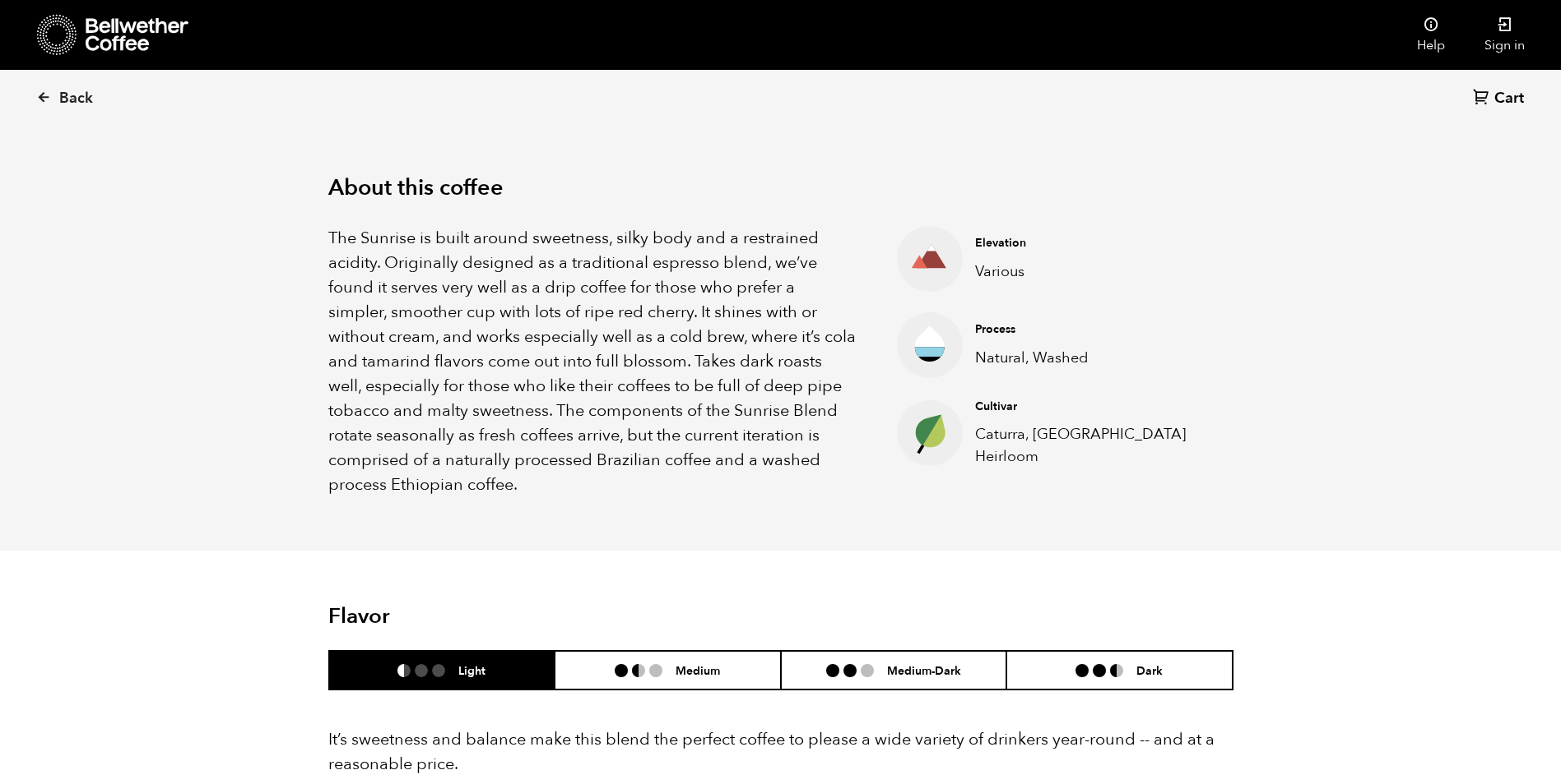
scroll to position [494, 0]
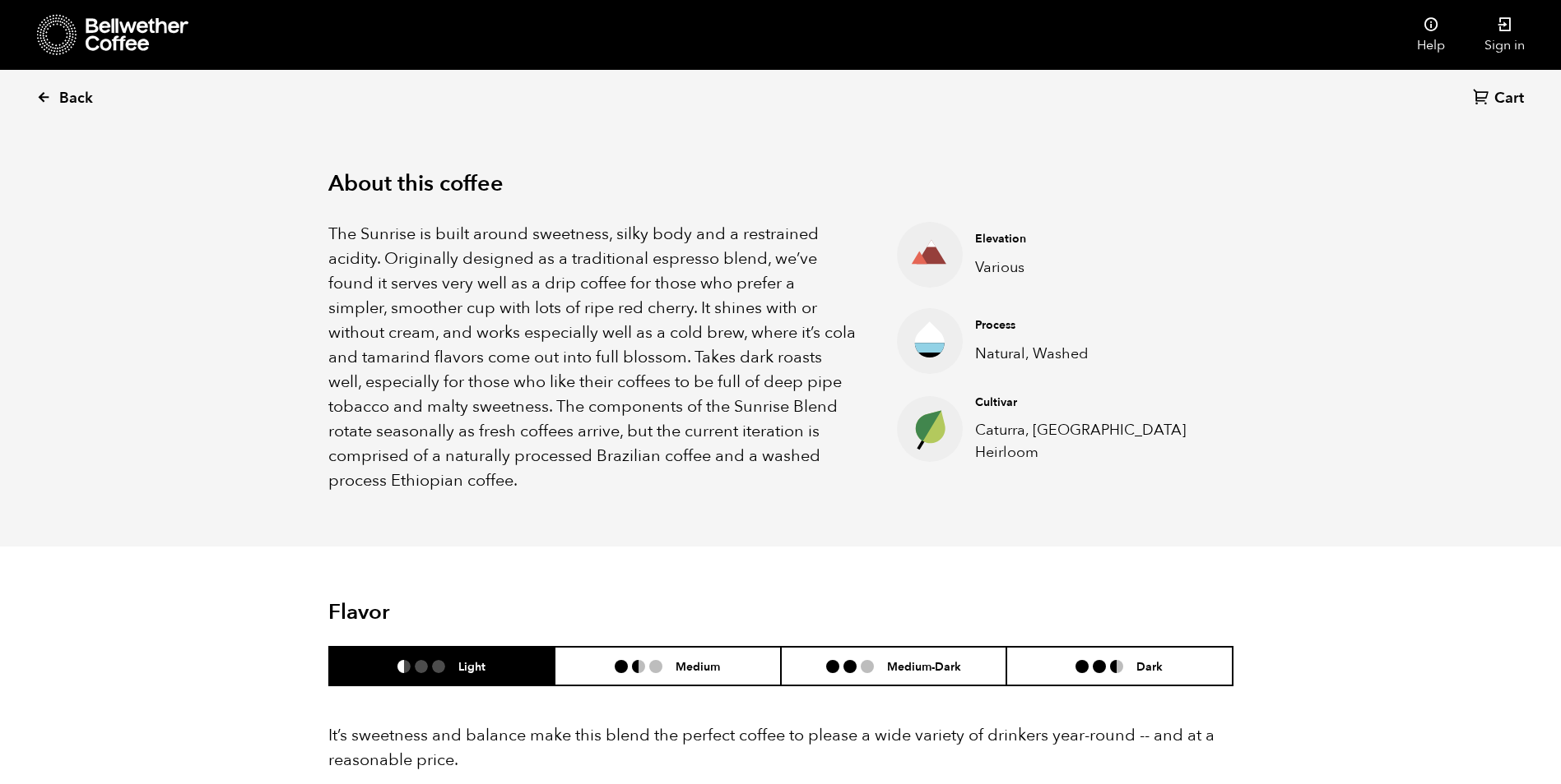
click at [37, 94] on icon at bounding box center [43, 96] width 15 height 15
